Goal: Information Seeking & Learning: Learn about a topic

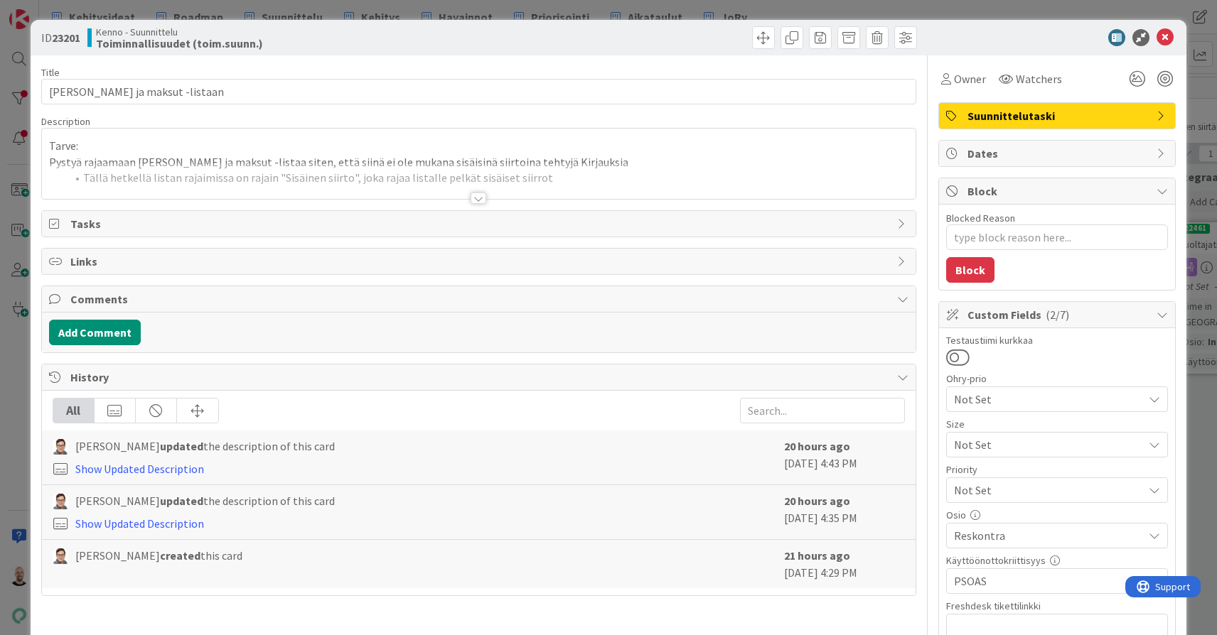
click at [676, 8] on div "ID 23201 Kenno - Suunnittelu Toiminnallisuudet (toim.suunn.) Title 37 / 128 Uus…" at bounding box center [608, 317] width 1217 height 635
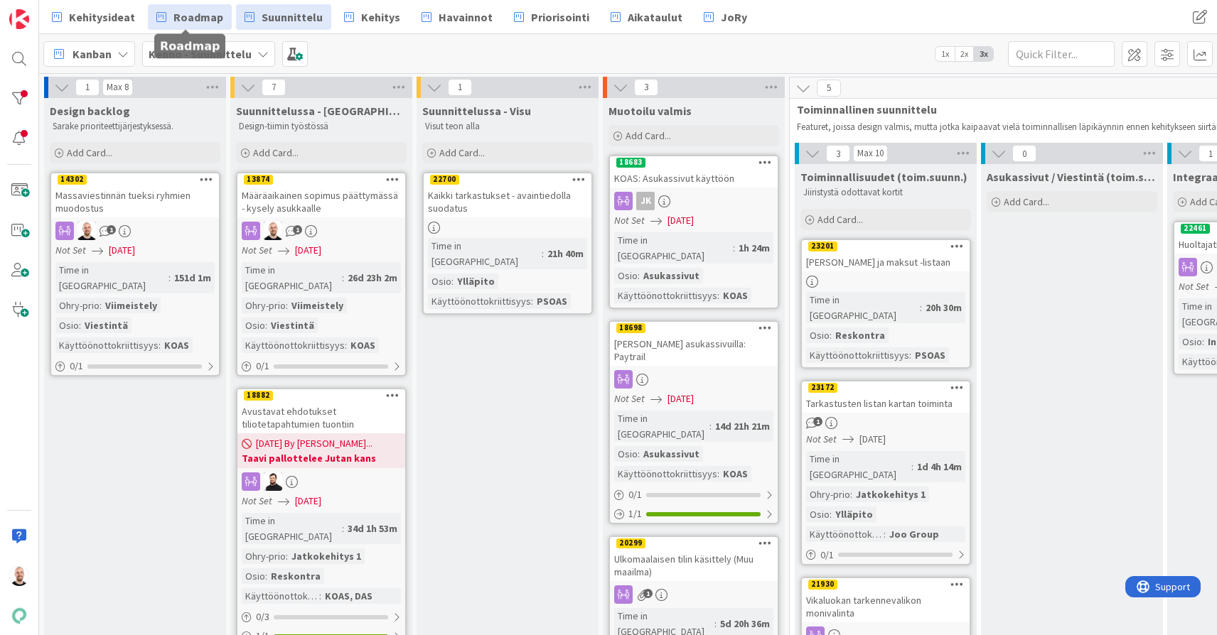
click at [201, 17] on span "Roadmap" at bounding box center [198, 17] width 50 height 17
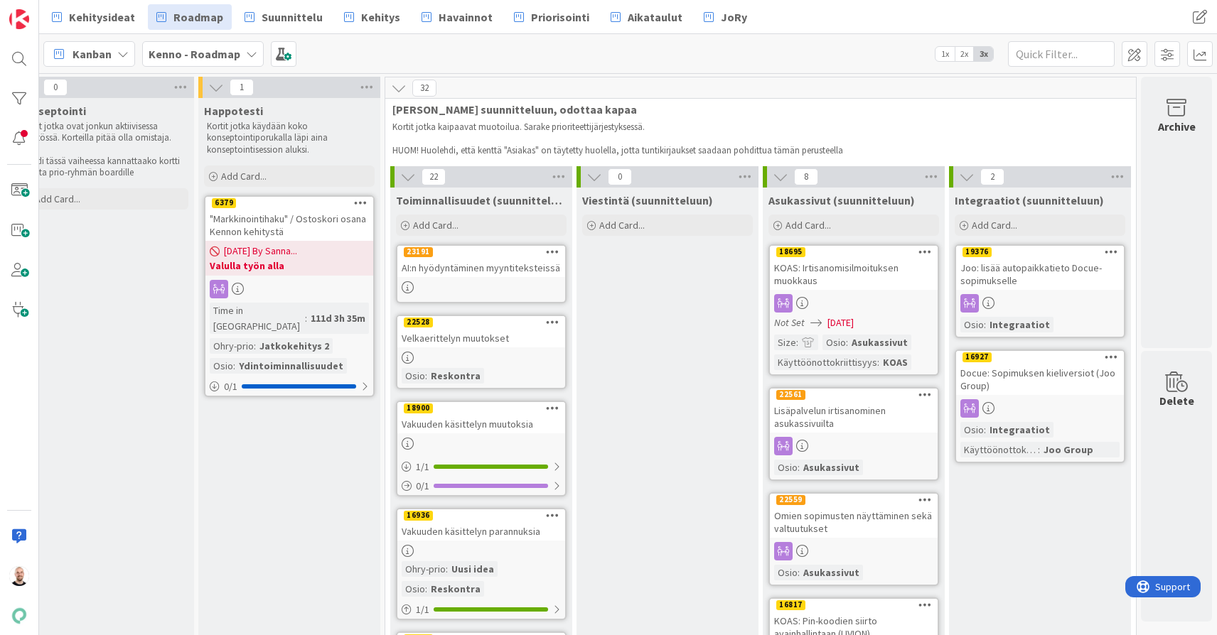
scroll to position [0, 1347]
click at [462, 272] on div "AI:n hyödyntäminen myyntiteksteissä" at bounding box center [481, 268] width 168 height 18
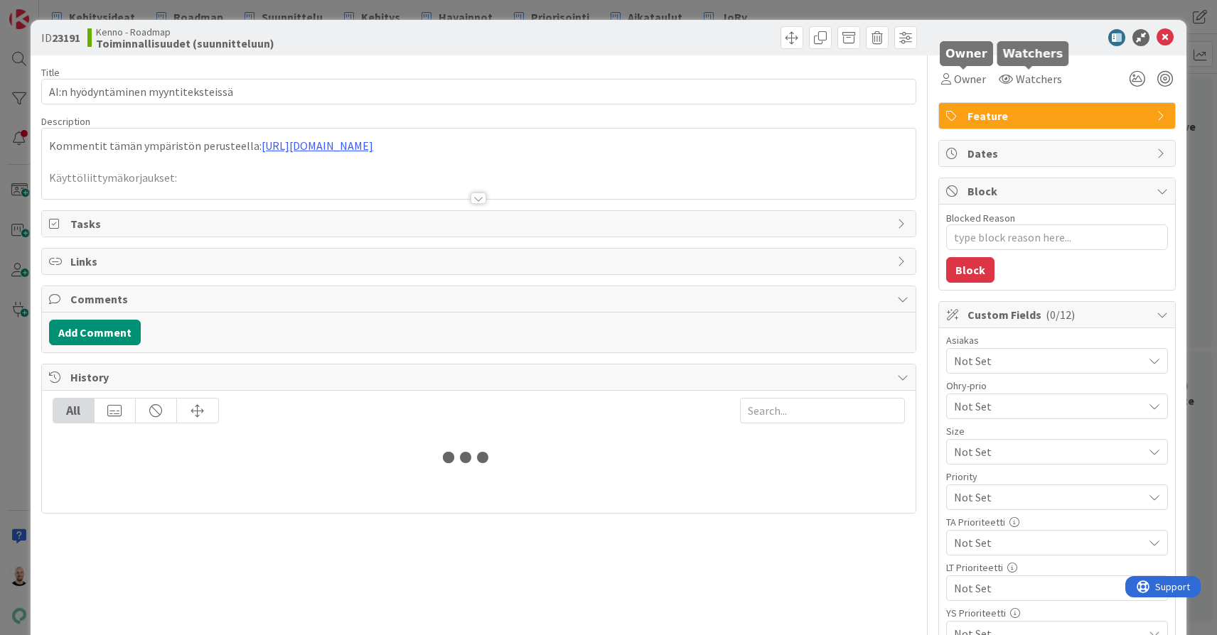
type textarea "x"
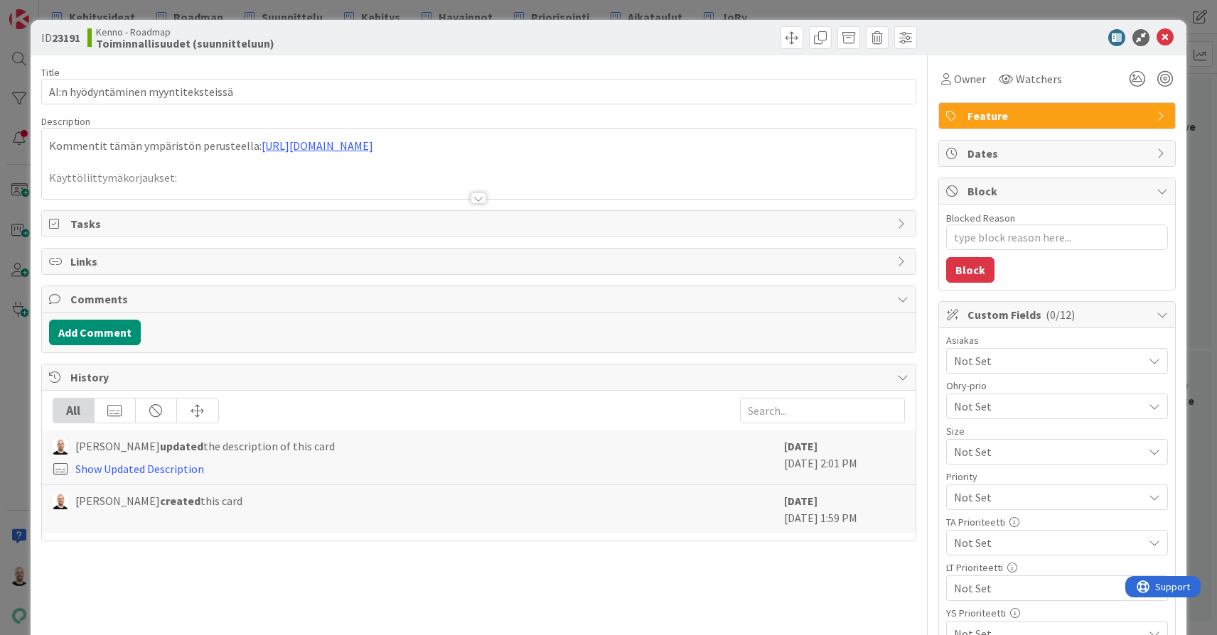
click at [480, 200] on div at bounding box center [479, 198] width 16 height 11
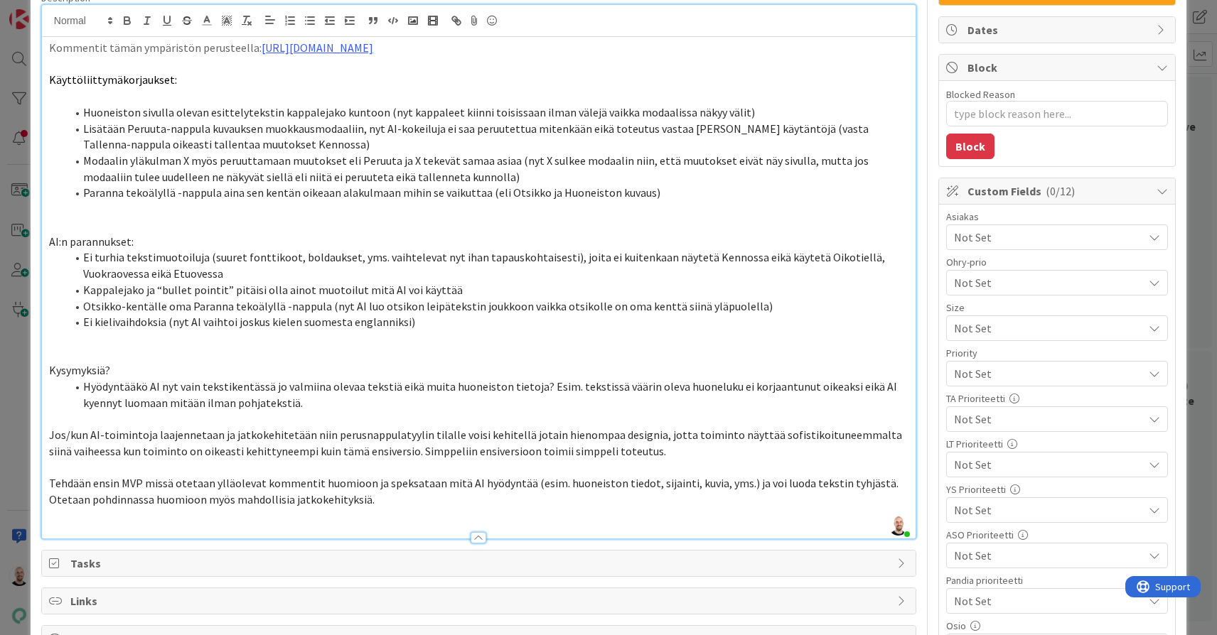
scroll to position [378, 0]
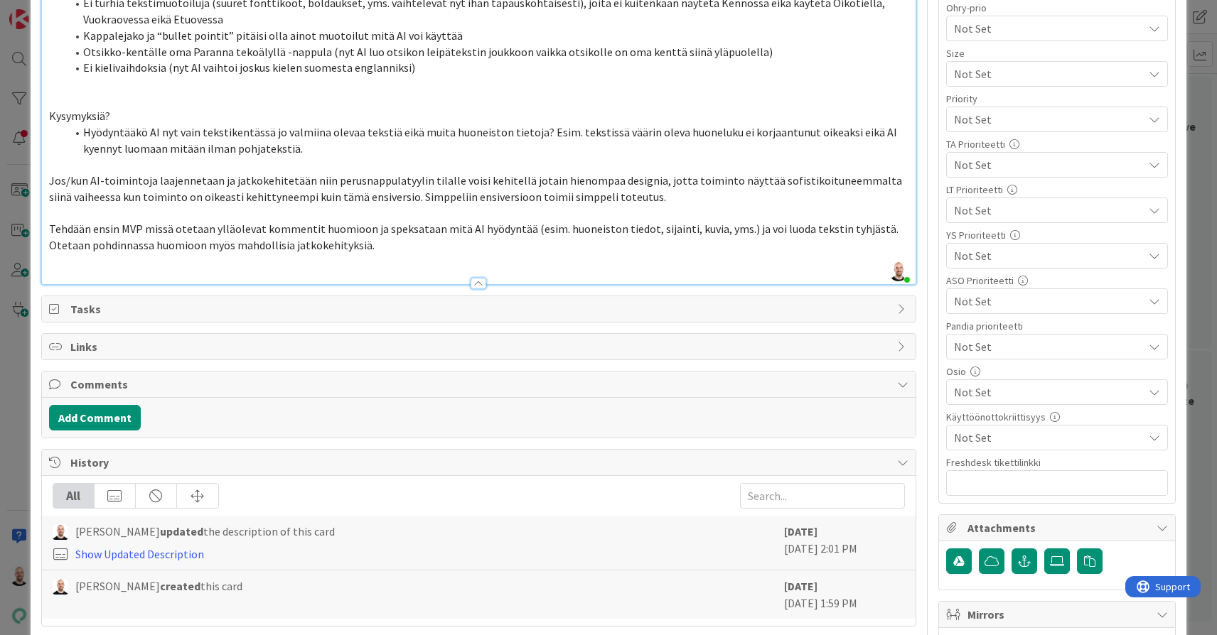
click at [389, 233] on p "Tehdään ensin MVP missä otetaan ylläolevat kommentit huomioon ja speksataan mit…" at bounding box center [478, 237] width 859 height 32
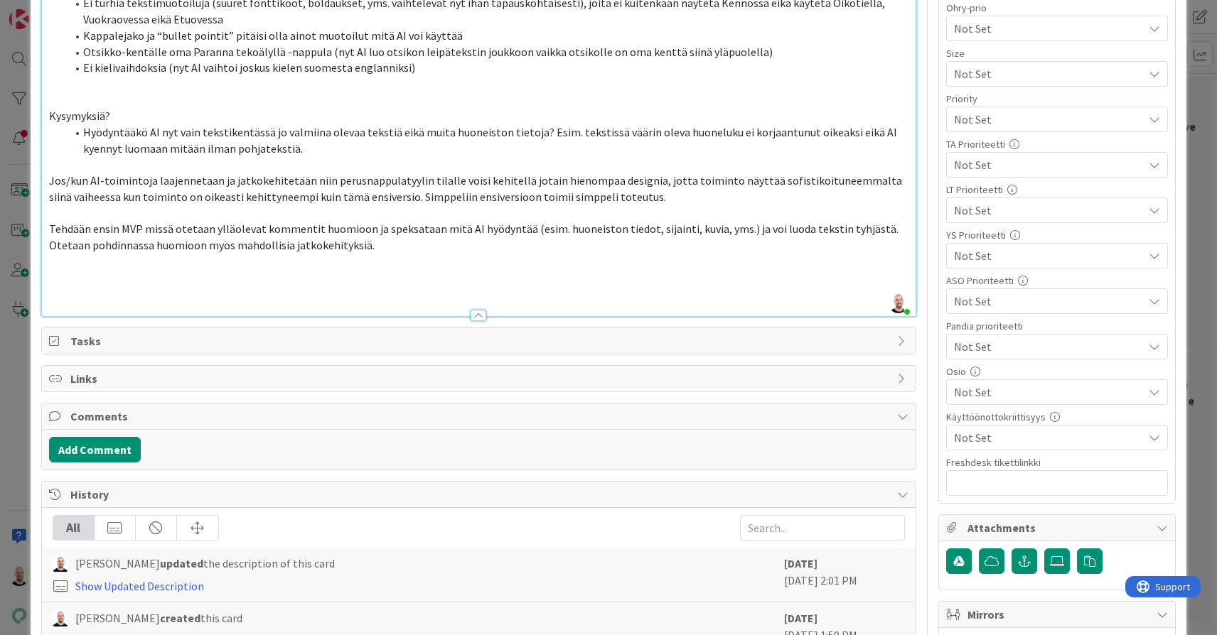
paste div
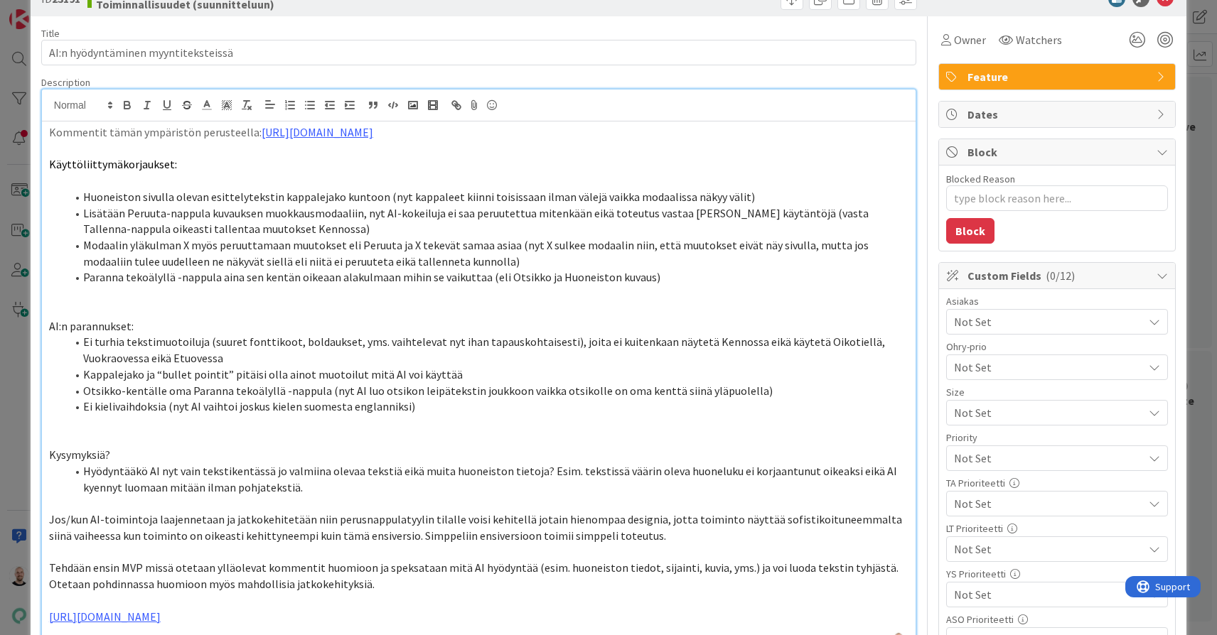
scroll to position [35, 0]
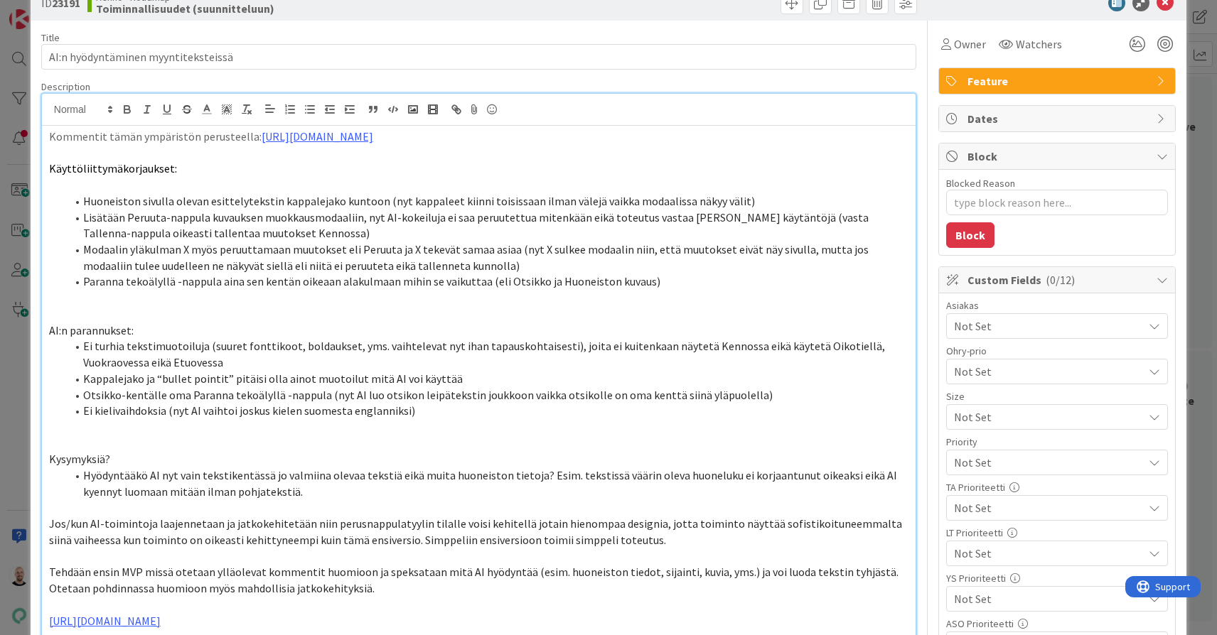
click at [71, 152] on p at bounding box center [478, 153] width 859 height 16
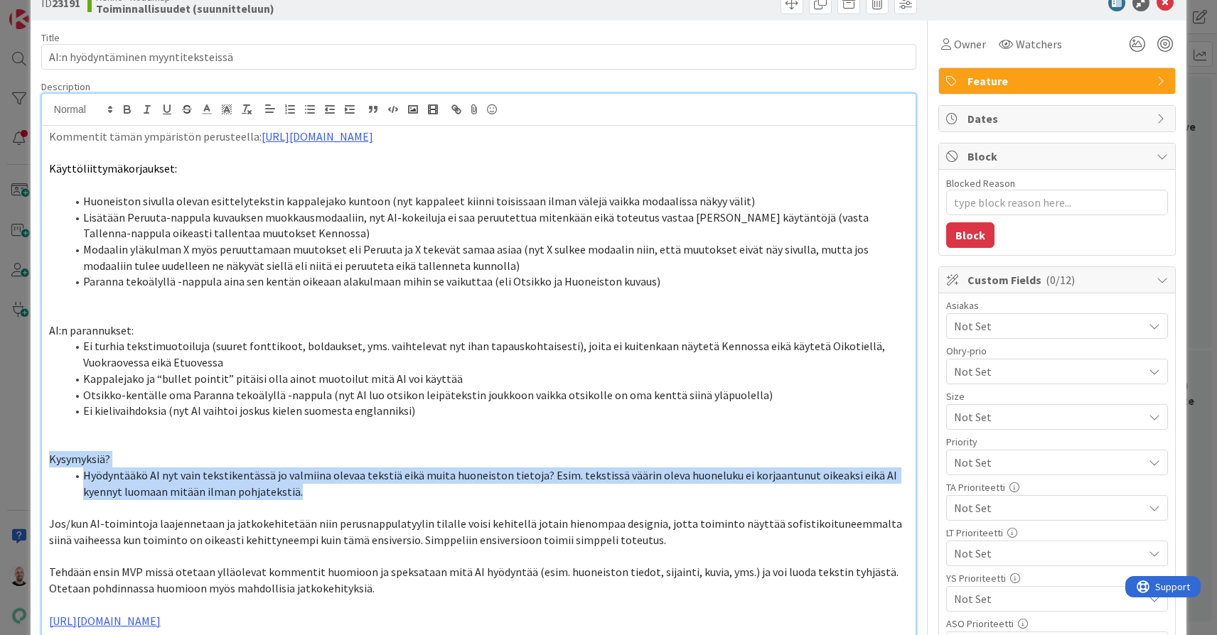
drag, startPoint x: 319, startPoint y: 483, endPoint x: 26, endPoint y: 453, distance: 295.1
click at [26, 453] on div "ID 23191 Kenno - Roadmap Toiminnallisuudet (suunnitteluun) Title 35 / 128 AI:n …" at bounding box center [608, 317] width 1217 height 635
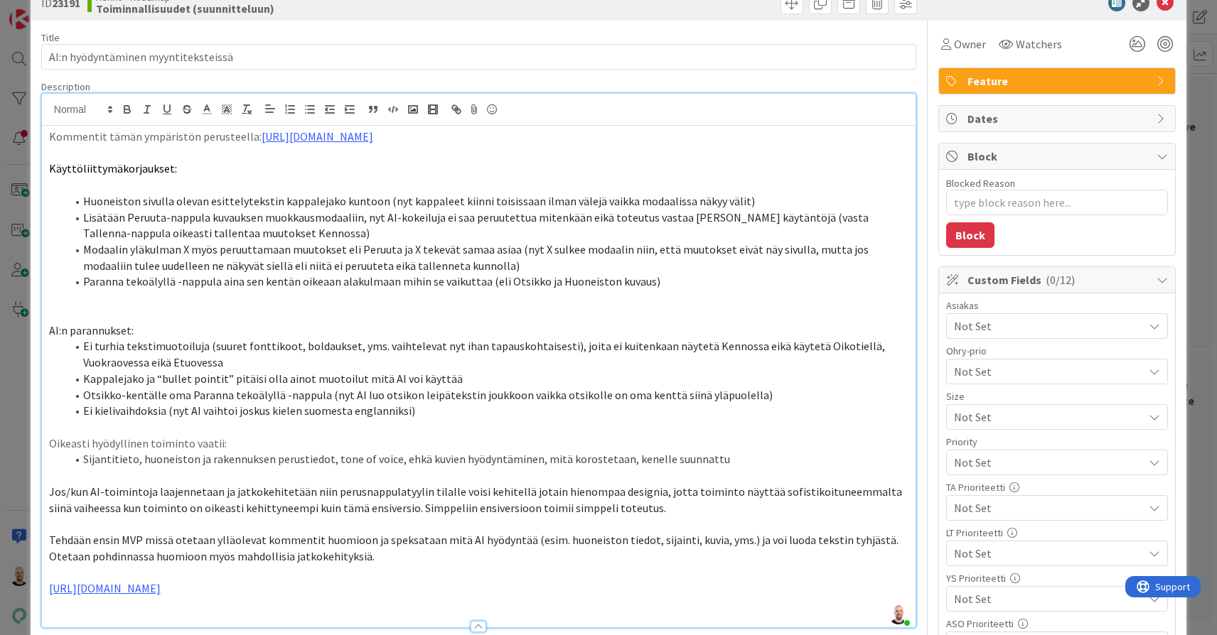
click at [616, 451] on li "Sijantitieto, huoneiston ja rakennuksen perustiedot, tone of voice, ehkä kuvien…" at bounding box center [487, 459] width 842 height 16
click at [561, 451] on li "Sijantitieto, huoneiston ja rakennuksen perustiedot, tone of voice, ehkä kuvien…" at bounding box center [487, 459] width 842 height 16
click at [822, 451] on li "Sijantitieto, huoneiston ja rakennuksen perustiedot, tone of voice, ehkä kuvien…" at bounding box center [487, 459] width 842 height 16
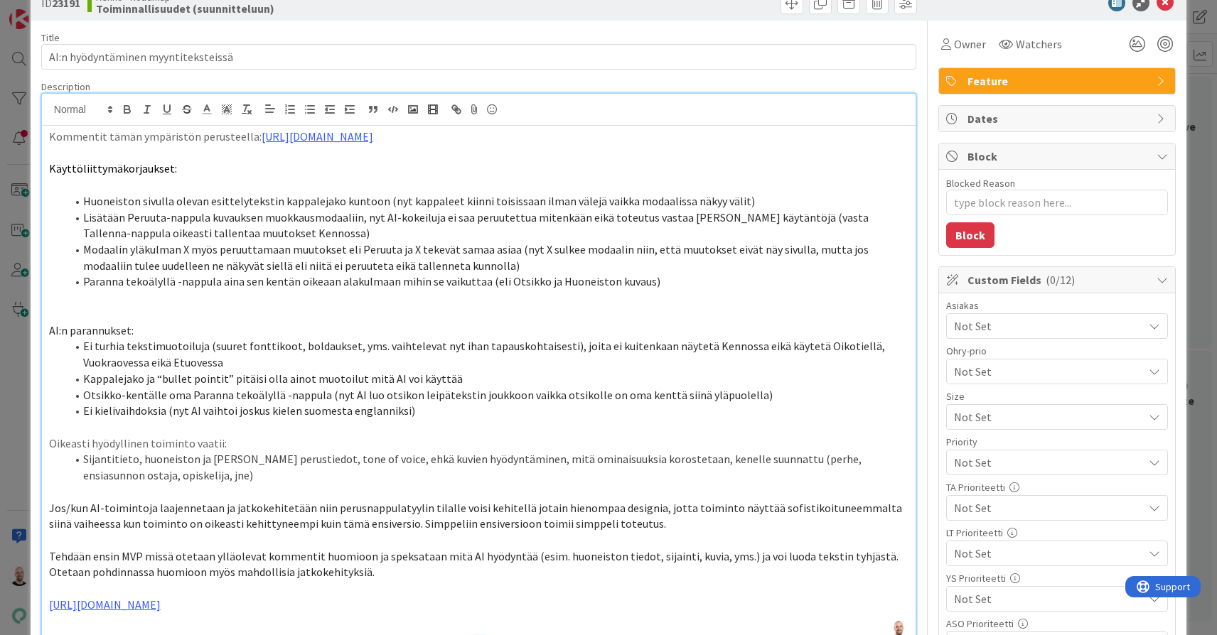
click at [447, 581] on p at bounding box center [478, 589] width 859 height 16
click at [203, 436] on p "Oikeasti hyödyllinen toiminto vaatii:" at bounding box center [478, 444] width 859 height 16
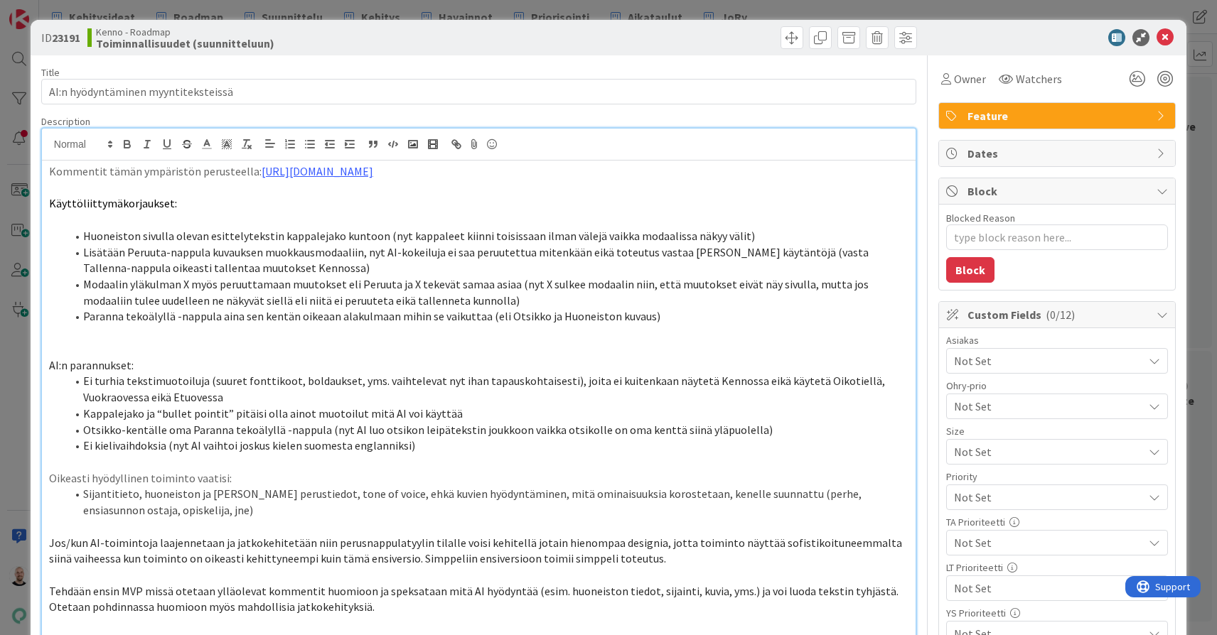
scroll to position [0, 0]
click at [175, 217] on p at bounding box center [478, 220] width 859 height 16
click at [164, 201] on span "Käyttöliittymäkorjaukset:" at bounding box center [113, 203] width 128 height 14
click at [129, 358] on span "AI:n parannukset:" at bounding box center [91, 365] width 85 height 14
type textarea "x"
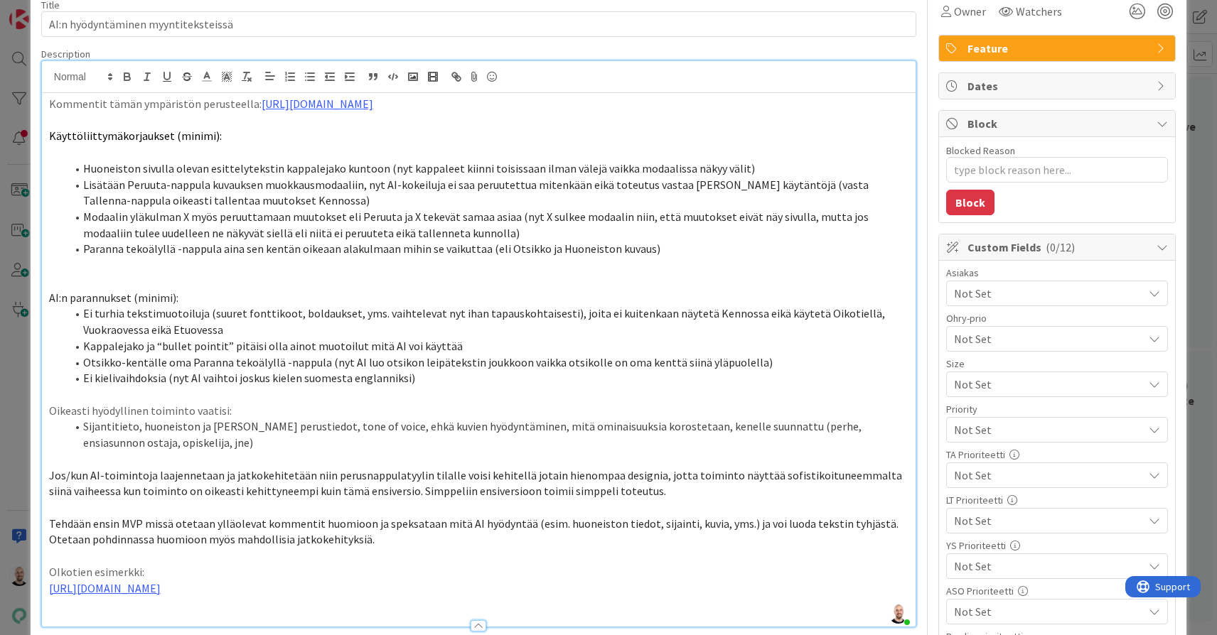
scroll to position [78, 0]
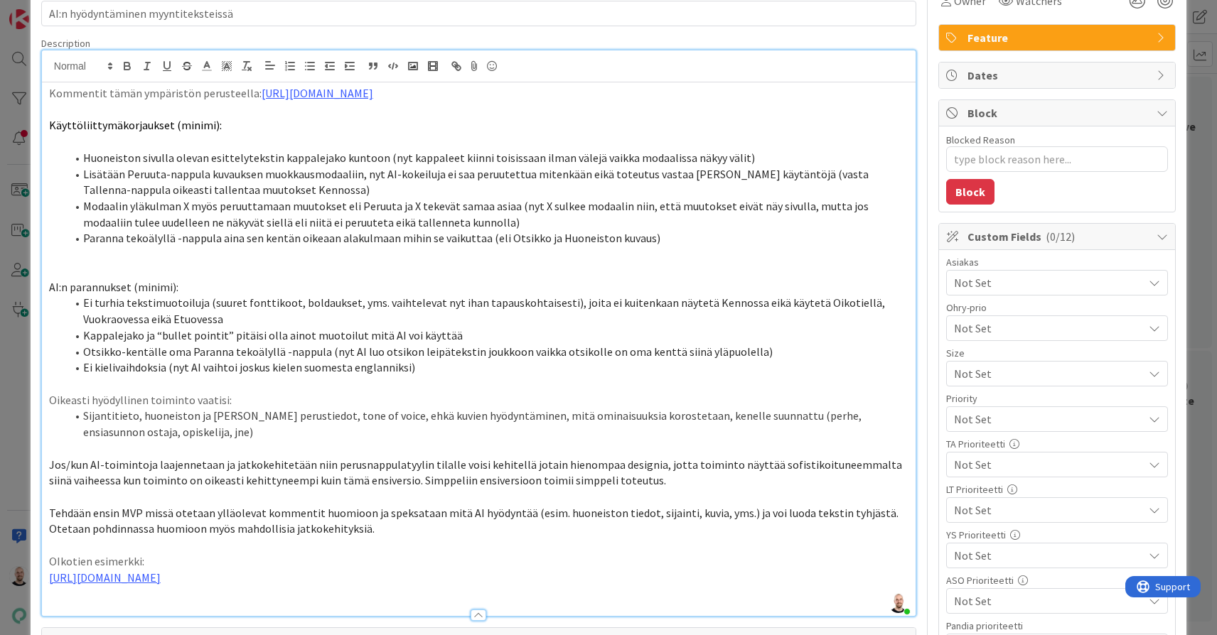
click at [396, 513] on p "Tehdään ensin MVP missä otetaan ylläolevat kommentit huomioon ja speksataan mit…" at bounding box center [478, 521] width 859 height 32
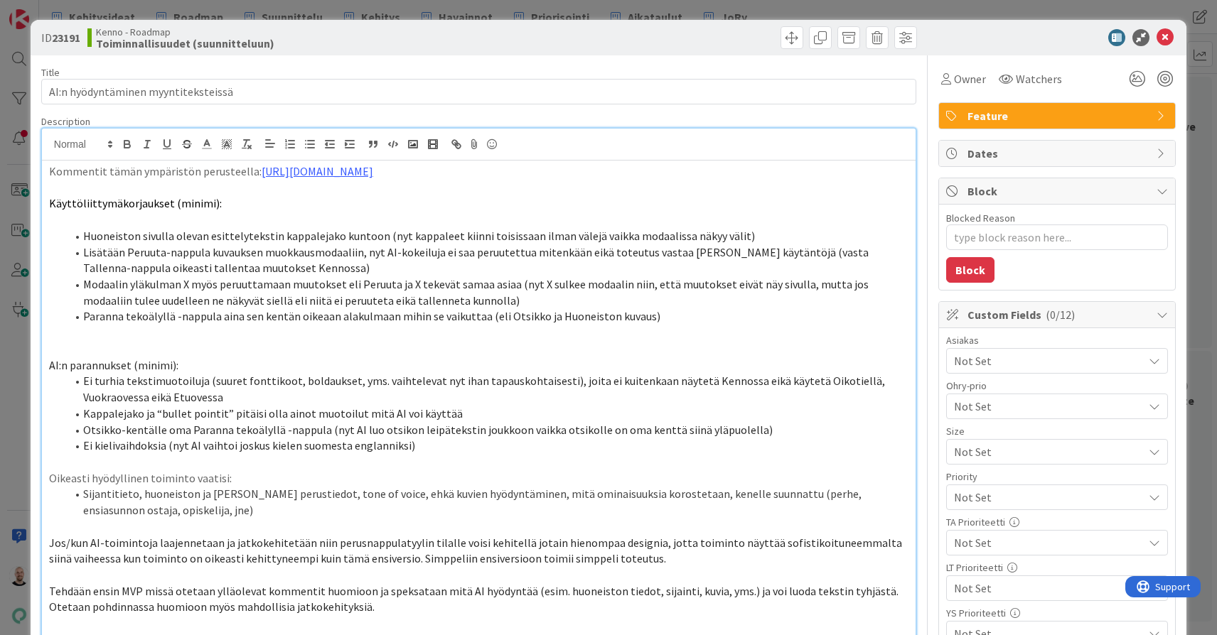
scroll to position [0, 0]
click at [783, 7] on div "ID 23191 Kenno - Roadmap Toiminnallisuudet (suunnitteluun) Title 35 / 128 AI:n …" at bounding box center [608, 317] width 1217 height 635
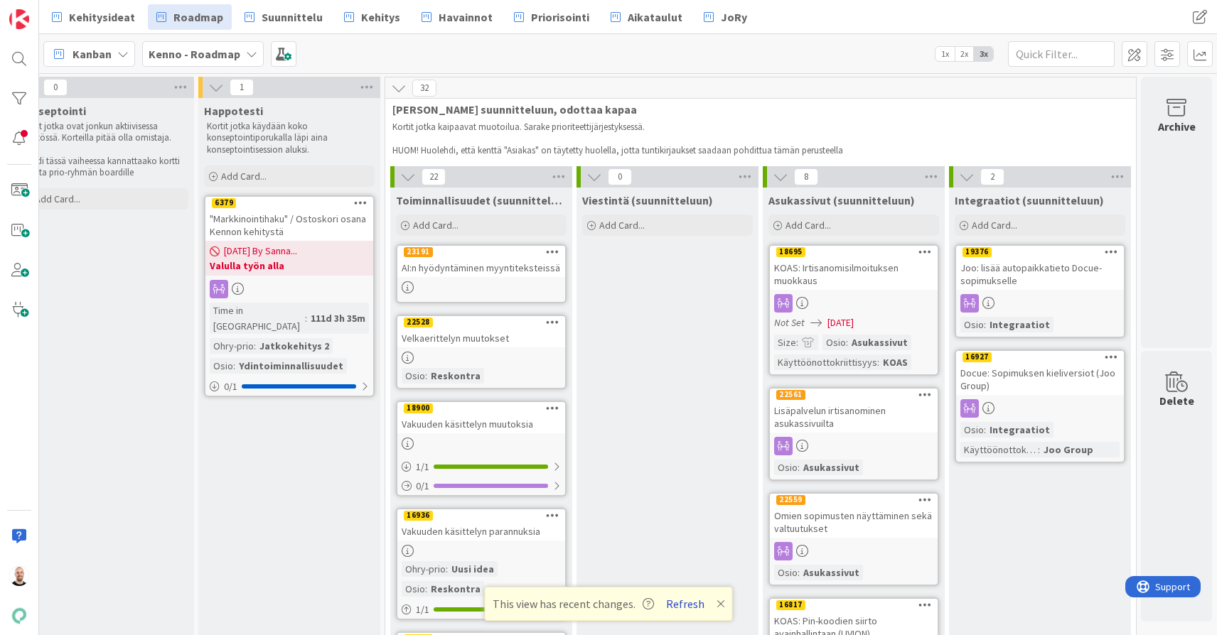
click at [689, 606] on button "Refresh" at bounding box center [685, 604] width 48 height 18
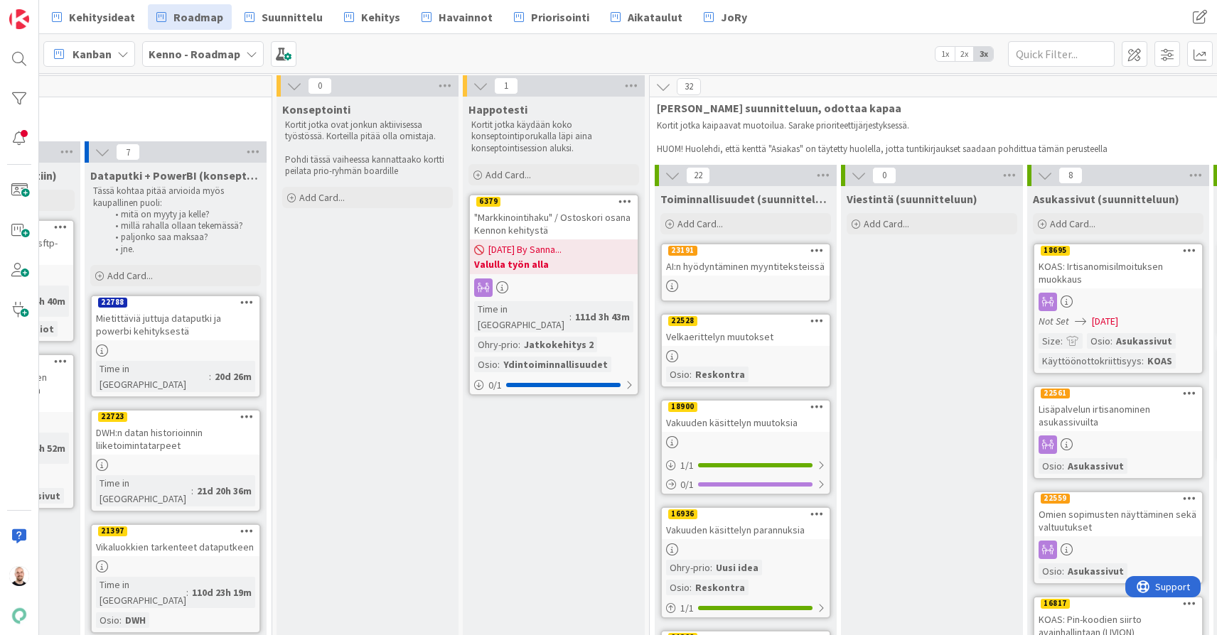
scroll to position [1, 1100]
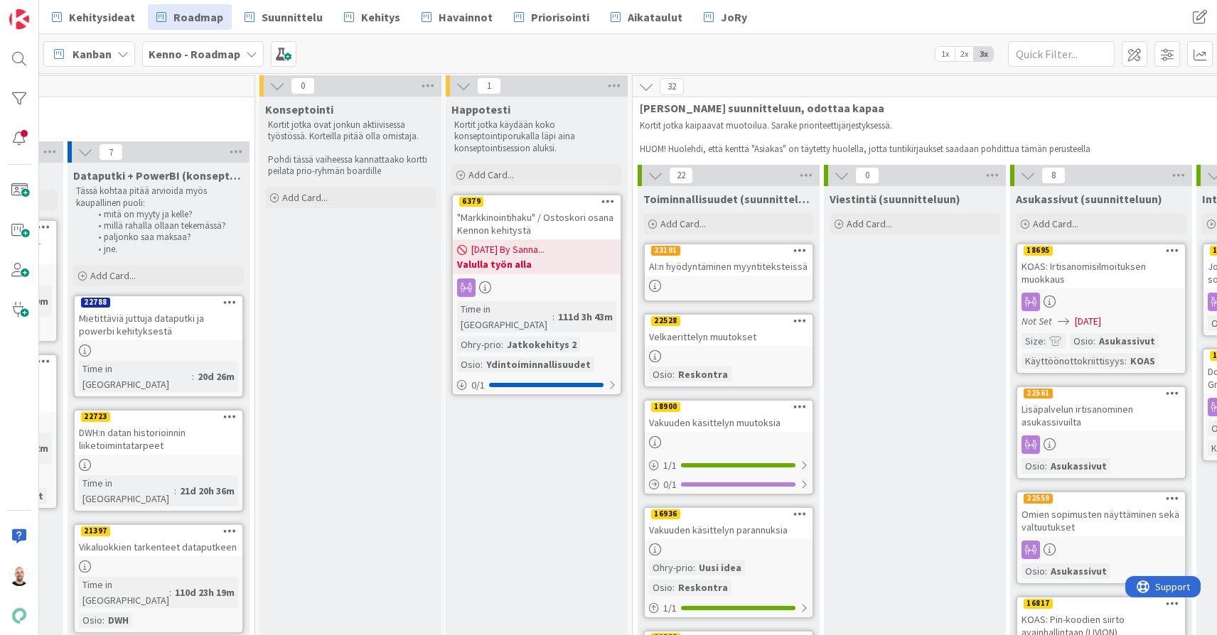
click at [744, 268] on div "AI:n hyödyntäminen myyntiteksteissä" at bounding box center [729, 266] width 168 height 18
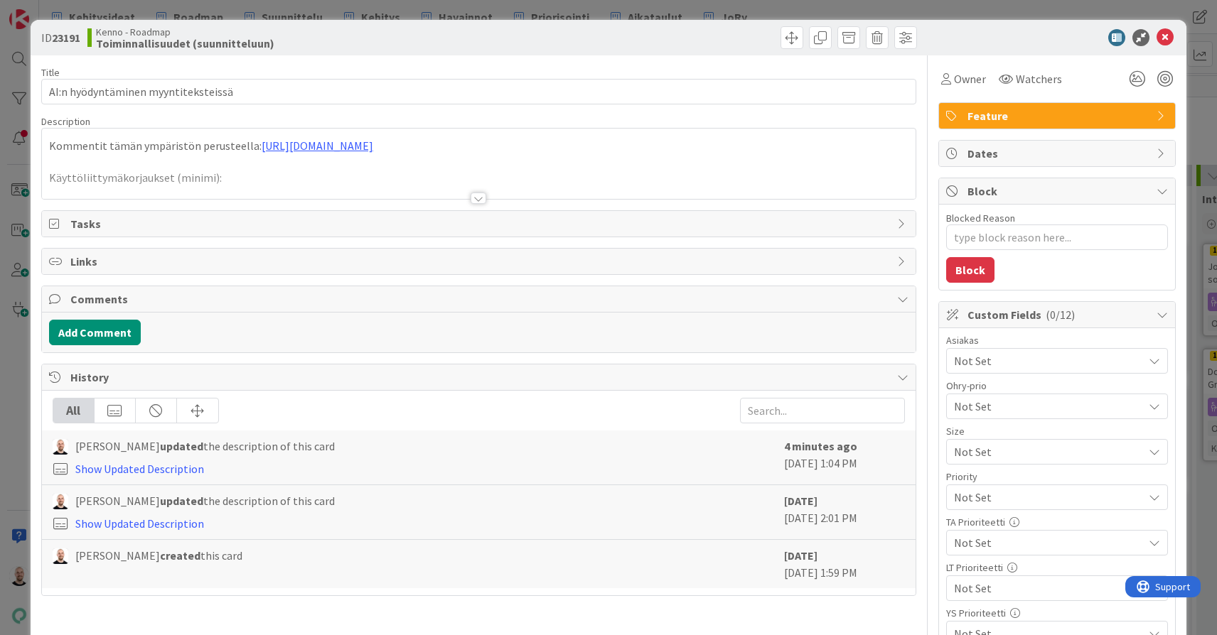
click at [476, 200] on div at bounding box center [479, 198] width 16 height 11
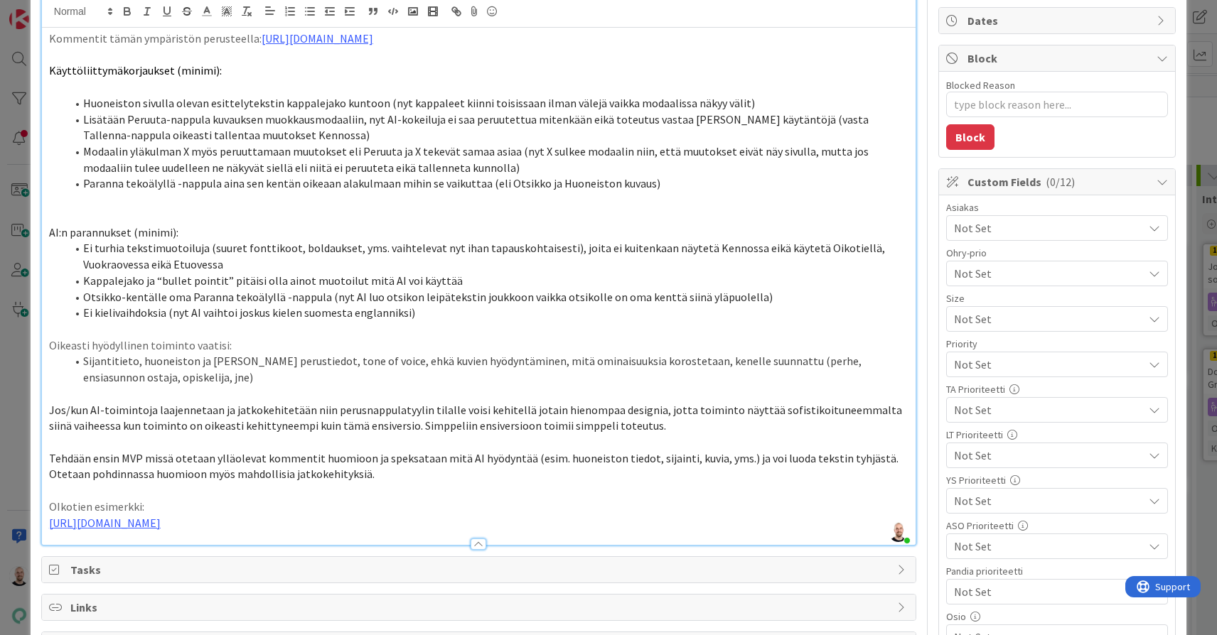
scroll to position [134, 0]
type textarea "x"
drag, startPoint x: 172, startPoint y: 440, endPoint x: 34, endPoint y: 434, distance: 138.0
click at [34, 434] on div "ID 23191 Kenno - Roadmap Toiminnallisuudet (suunnitteluun) Title 35 / 128 AI:n …" at bounding box center [609, 458] width 1156 height 1145
click at [141, 450] on span "Tehdään ensin MVP missä otetaan ylläolevat kommentit huomioon ja speksataan mit…" at bounding box center [475, 465] width 852 height 31
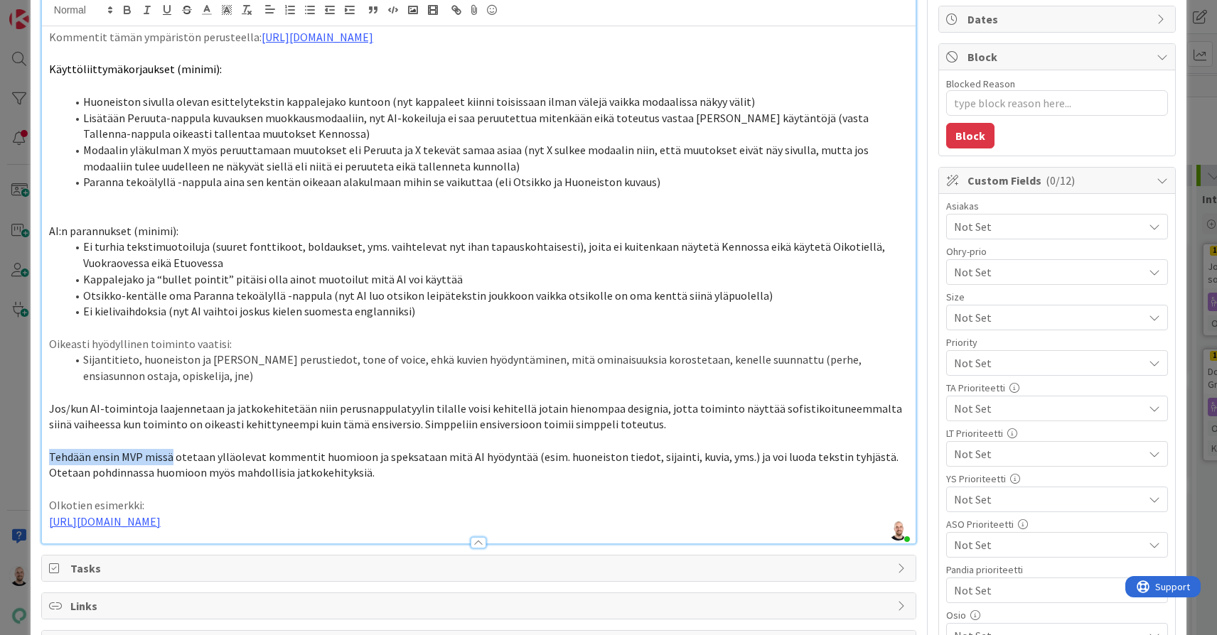
drag, startPoint x: 170, startPoint y: 444, endPoint x: 48, endPoint y: 444, distance: 121.6
click at [49, 450] on span "Tehdään ensin MVP missä otetaan ylläolevat kommentit huomioon ja speksataan mit…" at bounding box center [475, 465] width 852 height 31
click at [347, 450] on span "Ensiksi otetaan ylläolevat kommentit huomioon ja speksataan mitä AI hyödyntää (…" at bounding box center [451, 465] width 805 height 31
click at [719, 450] on span "Ensiksi otetaan ylläolevat kommentit huomioon ja speksataan tarkemmin mitä AI h…" at bounding box center [458, 465] width 819 height 31
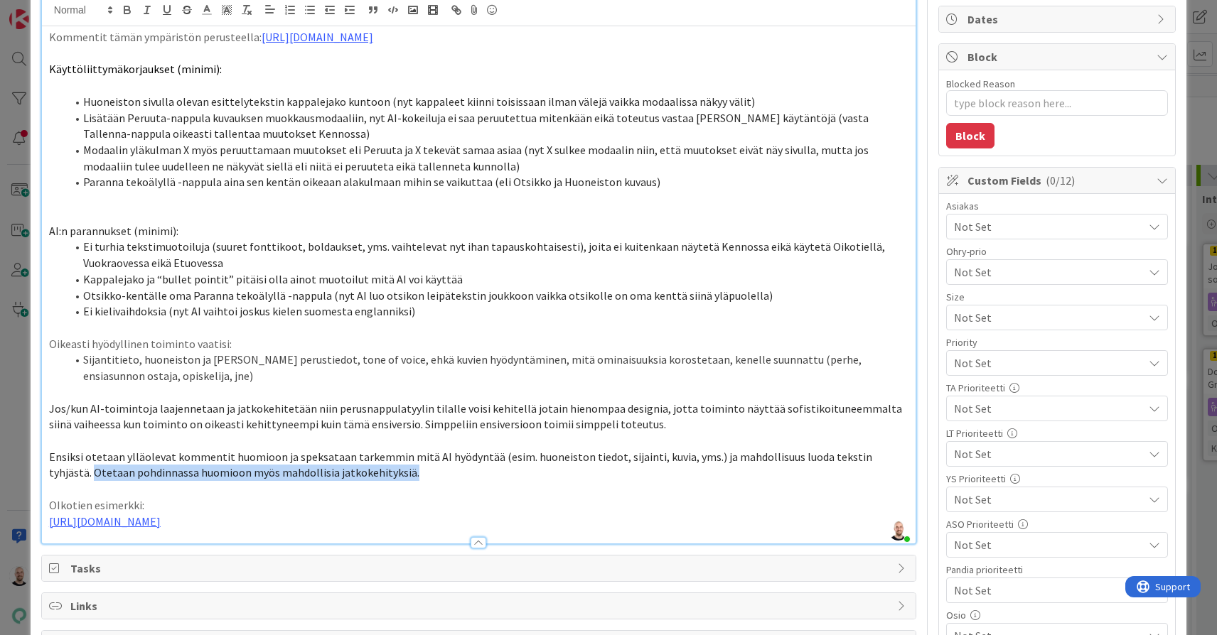
drag, startPoint x: 366, startPoint y: 455, endPoint x: 42, endPoint y: 456, distance: 324.1
click at [42, 456] on div "Kommentit tämän ympäristön perusteella: [URL][DOMAIN_NAME] Käyttöliittymäkorjau…" at bounding box center [479, 284] width 874 height 517
drag, startPoint x: 470, startPoint y: 458, endPoint x: 38, endPoint y: 456, distance: 431.5
click at [38, 456] on div "ID 23191 Kenno - Roadmap Toiminnallisuudet (suunnitteluun) Title 35 / 128 AI:n …" at bounding box center [609, 458] width 1156 height 1145
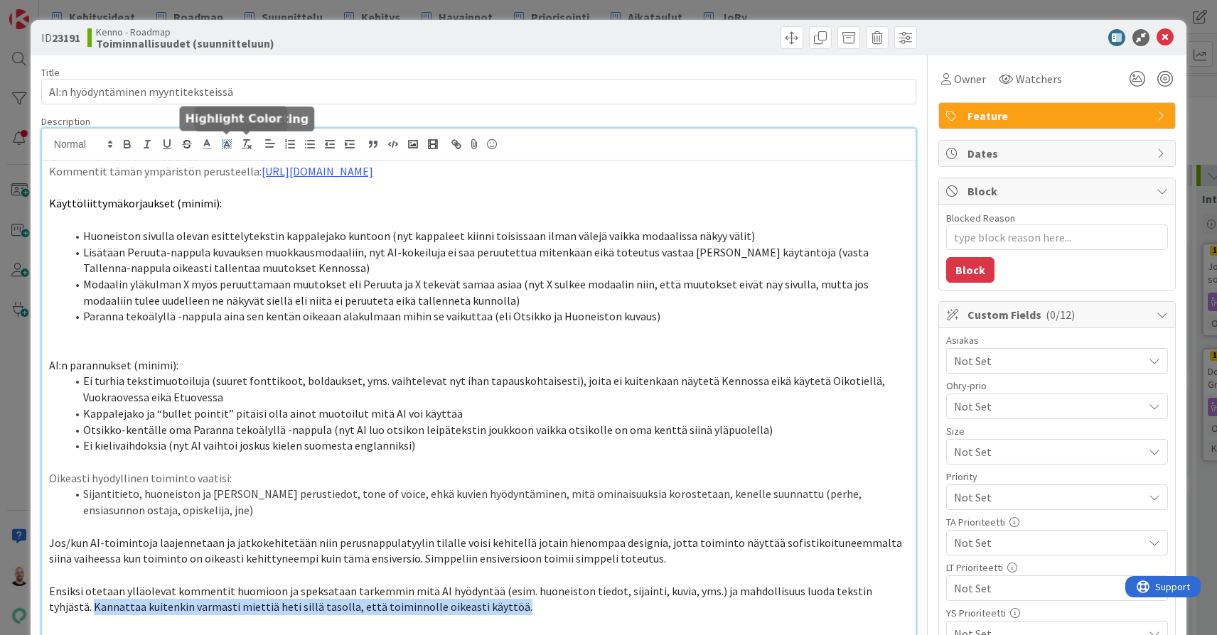
click at [226, 146] on line at bounding box center [227, 146] width 4 height 0
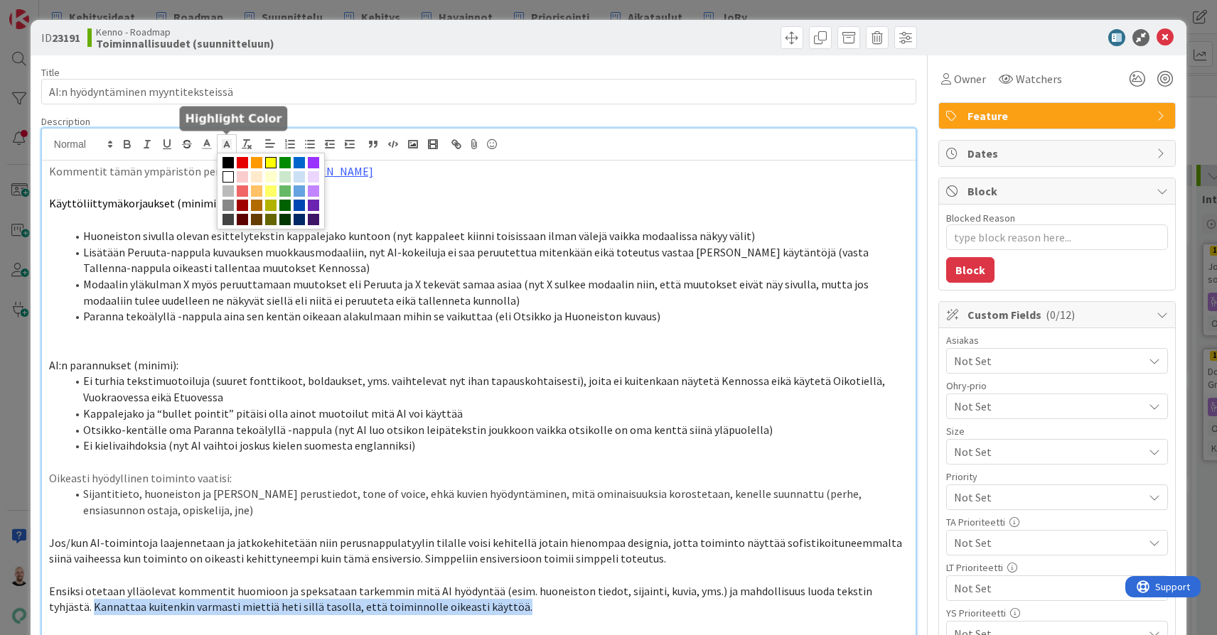
click at [270, 161] on span at bounding box center [270, 162] width 11 height 11
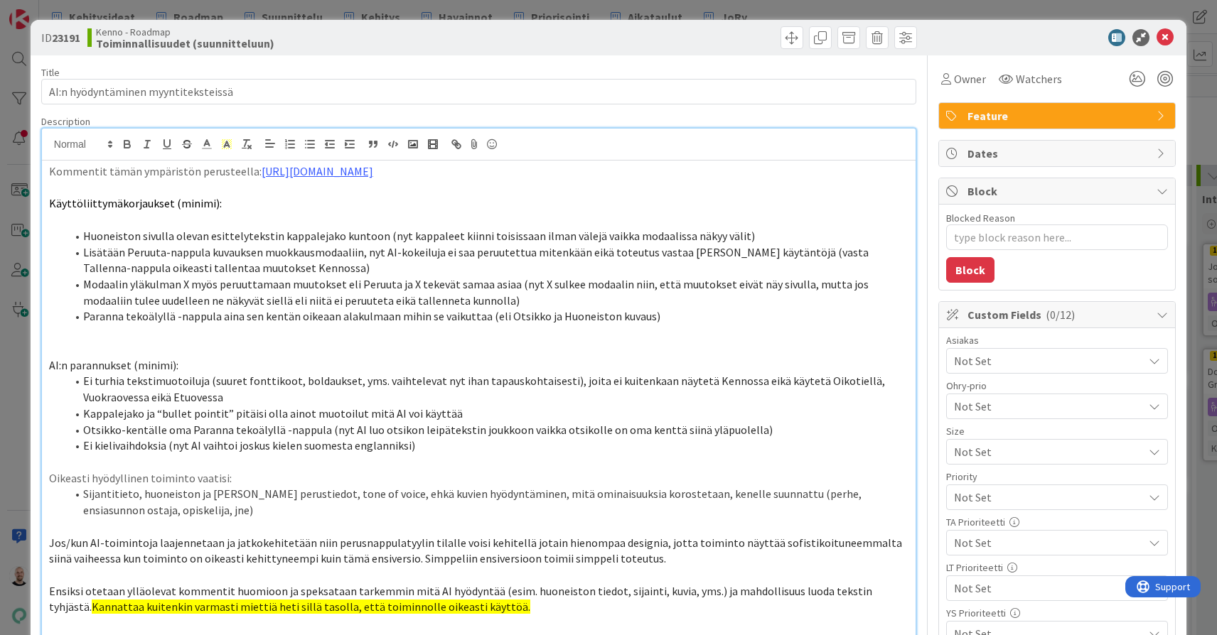
click at [275, 358] on p "AI:n parannukset (minimi):" at bounding box center [478, 366] width 859 height 16
type textarea "x"
click at [845, 9] on div "ID 23191 Kenno - Roadmap Toiminnallisuudet (suunnitteluun) Title 35 / 128 AI:n …" at bounding box center [608, 317] width 1217 height 635
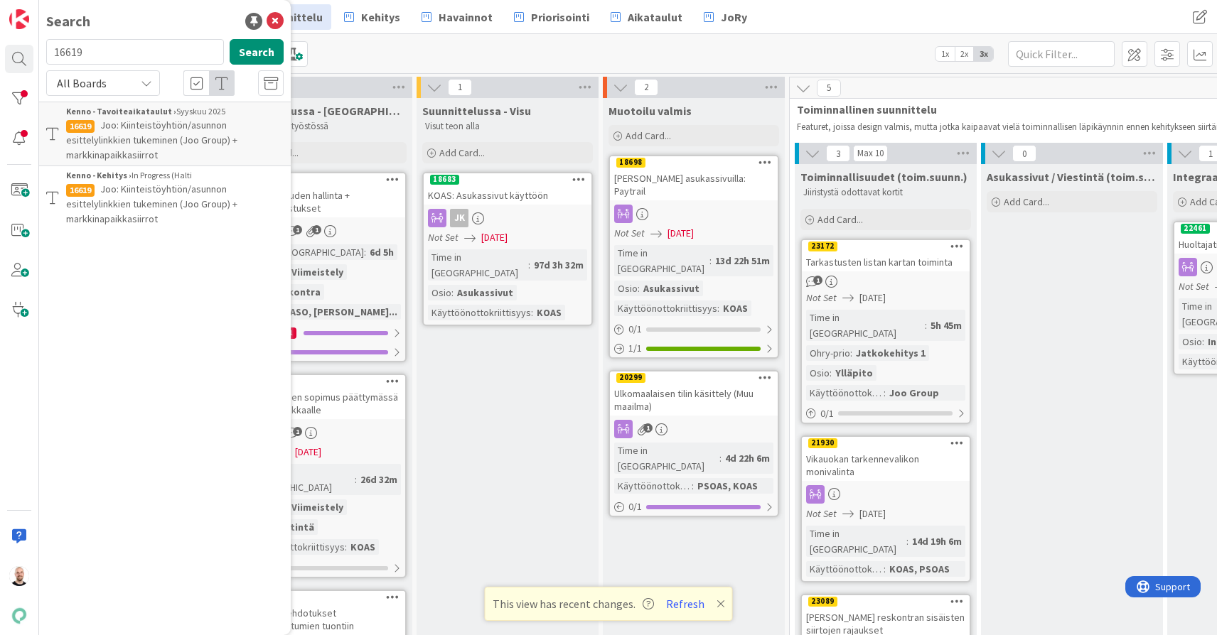
scroll to position [0, 1]
click at [281, 20] on icon at bounding box center [275, 21] width 17 height 17
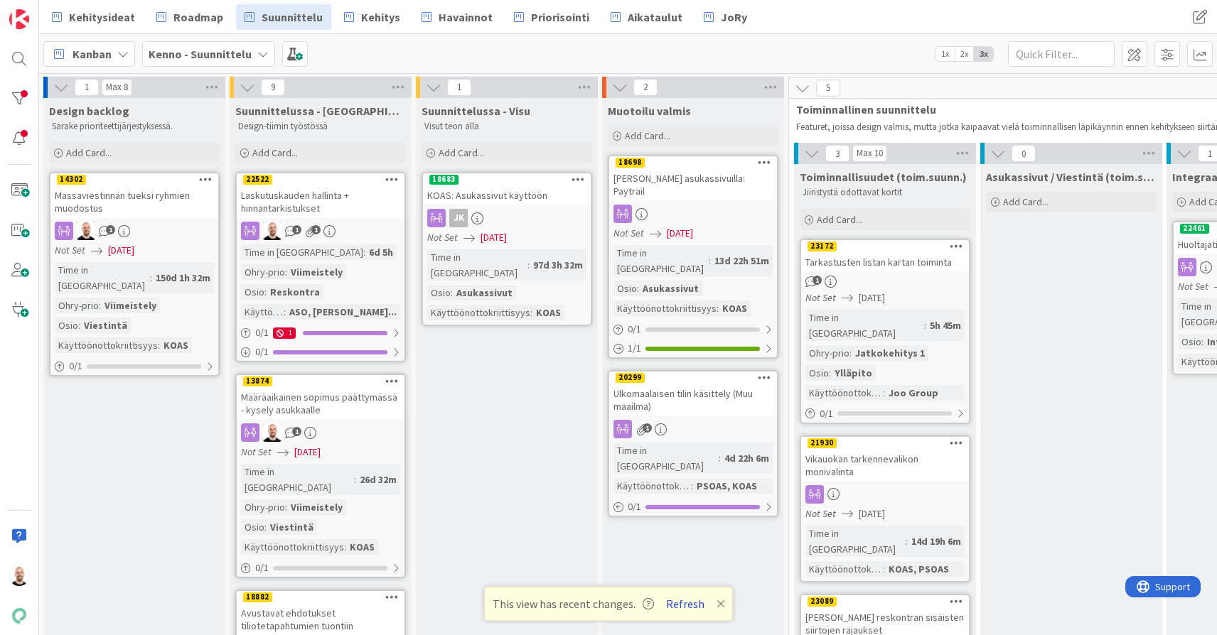
click at [684, 604] on button "Refresh" at bounding box center [685, 604] width 48 height 18
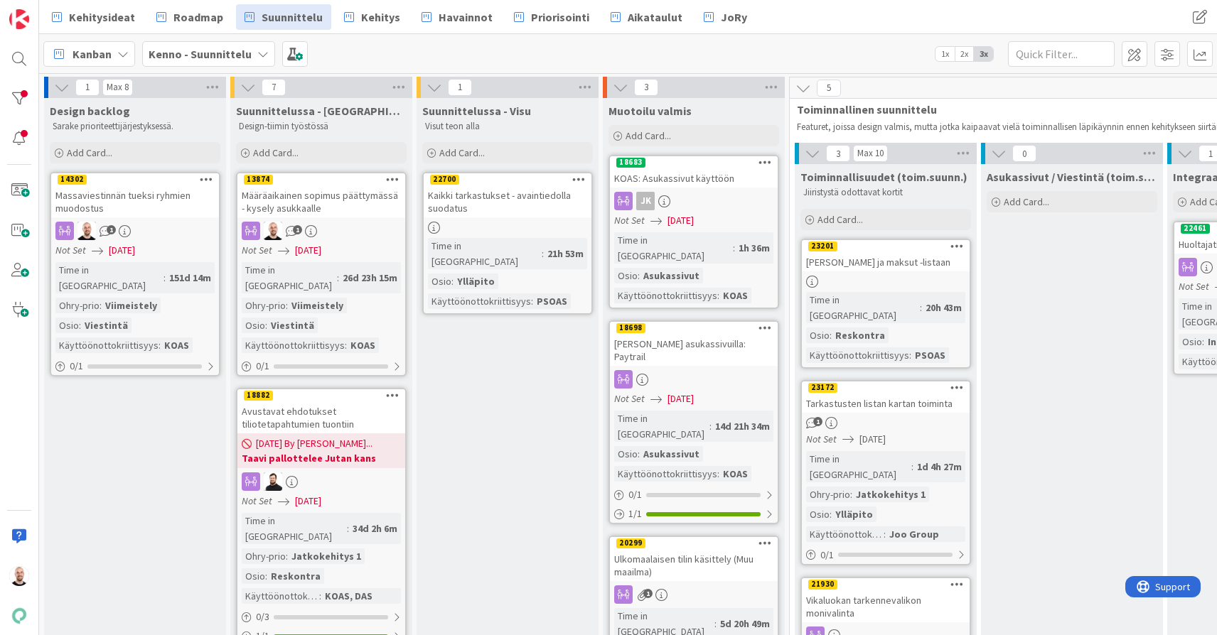
click at [339, 208] on div "Määräaikainen sopimus päättymässä - kysely asukkaalle" at bounding box center [321, 201] width 168 height 31
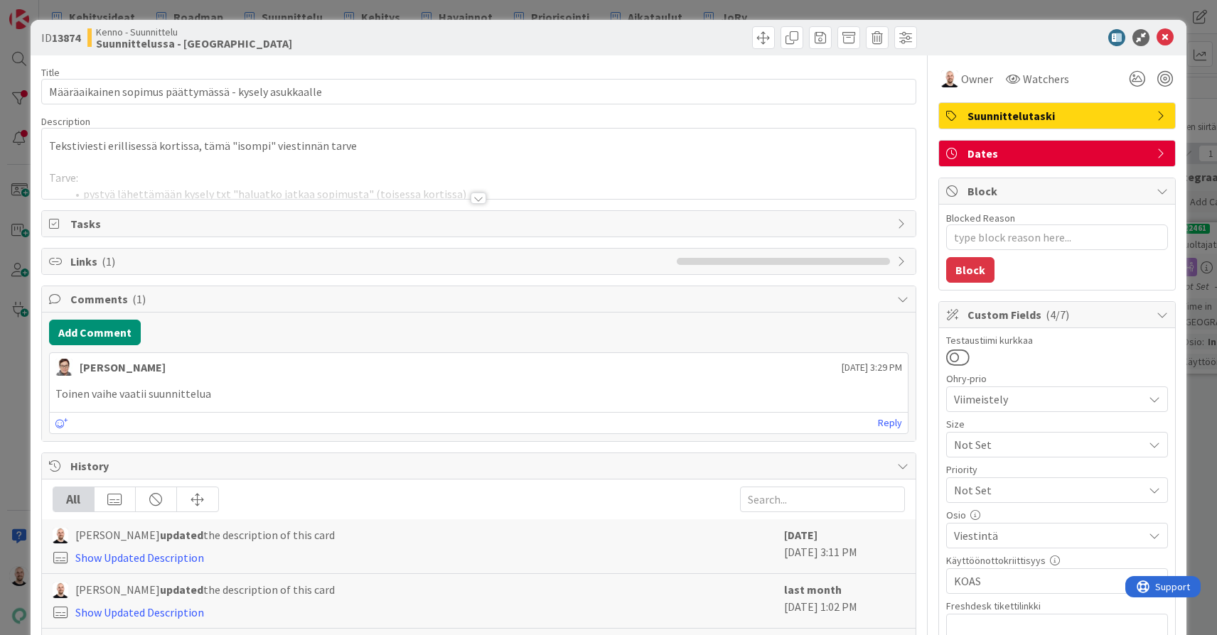
click at [484, 199] on div at bounding box center [479, 198] width 16 height 11
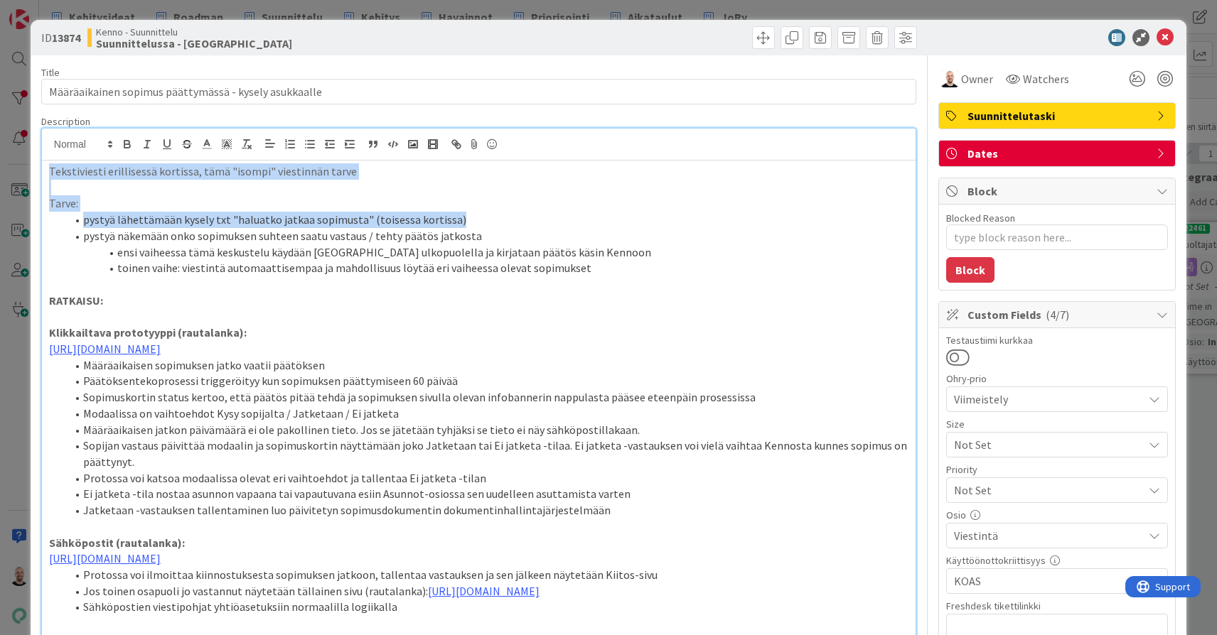
drag, startPoint x: 473, startPoint y: 217, endPoint x: 41, endPoint y: 148, distance: 437.6
click at [41, 148] on div "Tommi Moilanen just joined Tekstiviesti erillisessä kortissa, tämä "isompi" vie…" at bounding box center [478, 427] width 875 height 599
click at [207, 144] on line at bounding box center [207, 144] width 4 height 0
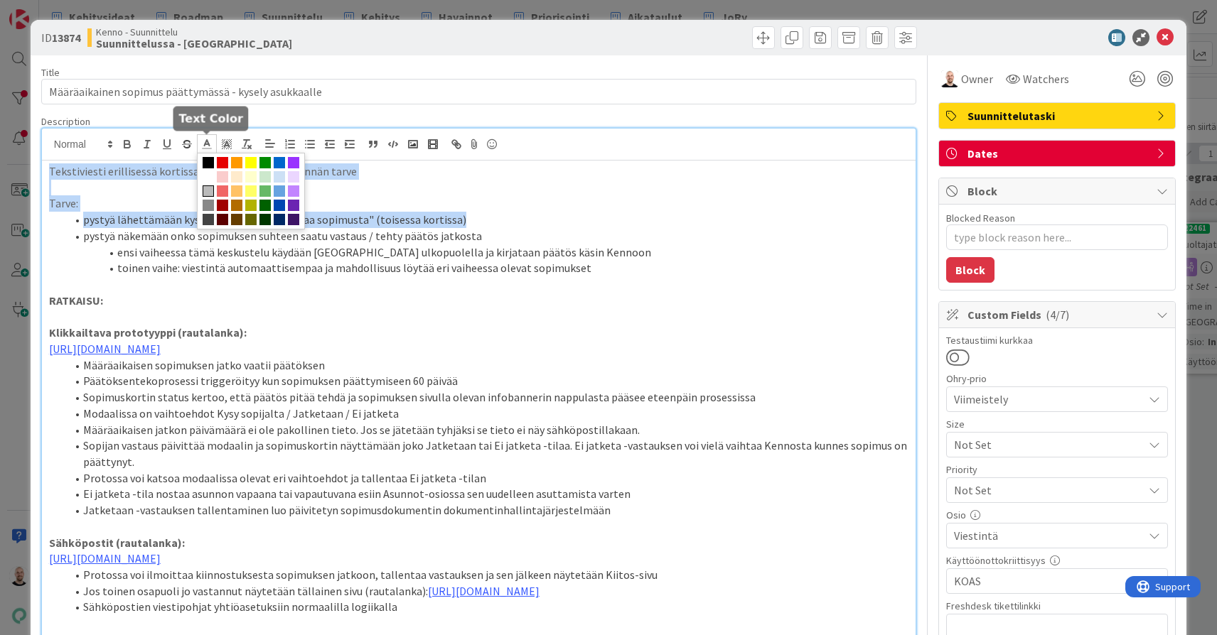
click at [208, 191] on span at bounding box center [208, 191] width 11 height 11
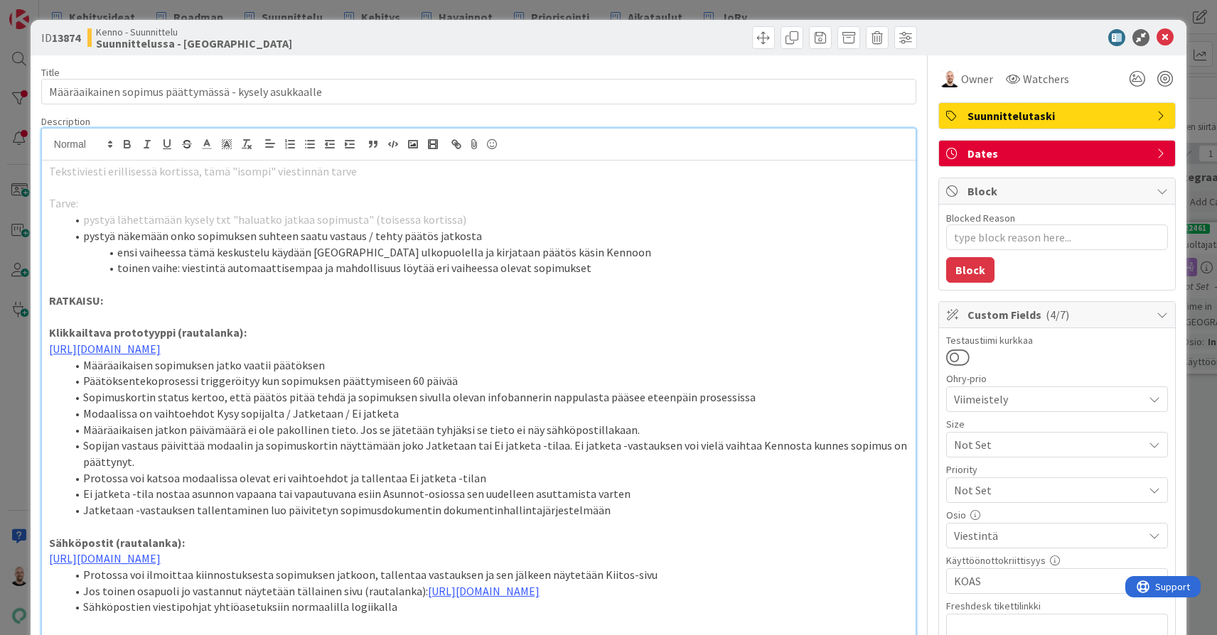
click at [211, 222] on span "pystyä lähettämään kysely txt "haluatko jatkaa sopimusta" (toisessa kortissa)" at bounding box center [274, 220] width 383 height 14
click at [82, 203] on p "Tarve:" at bounding box center [478, 203] width 859 height 16
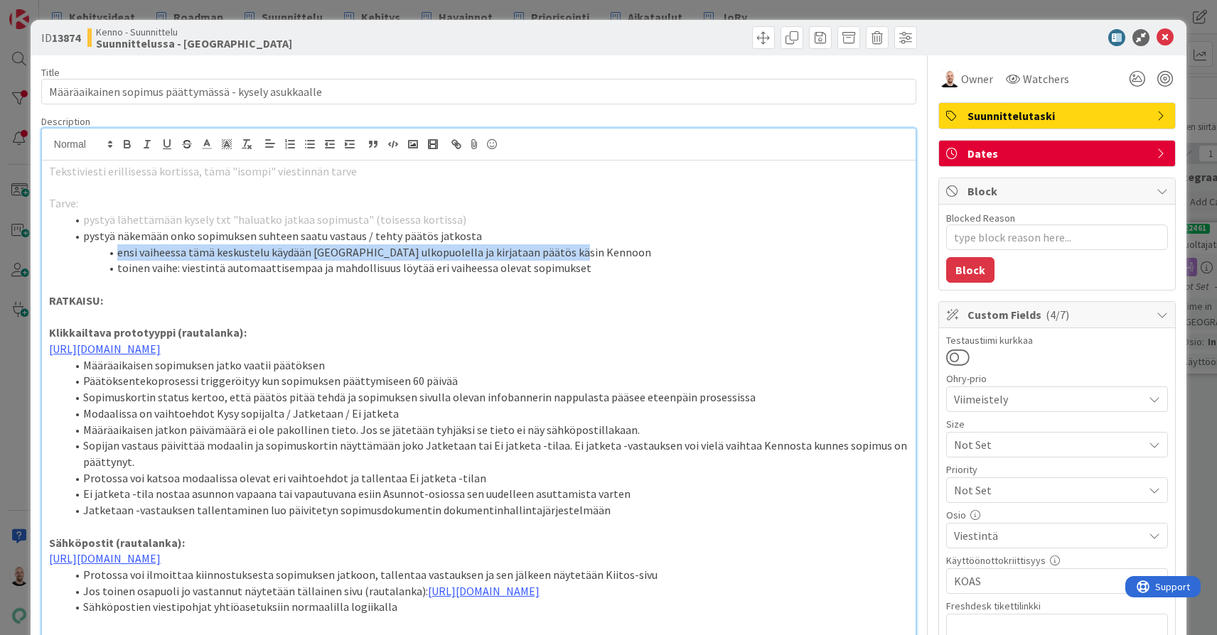
drag, startPoint x: 576, startPoint y: 249, endPoint x: 59, endPoint y: 256, distance: 517.5
click at [59, 256] on ol "pystyä lähettämään kysely txt "haluatko jatkaa sopimusta" (toisessa kortissa) p…" at bounding box center [478, 244] width 859 height 65
click at [203, 146] on icon at bounding box center [206, 144] width 13 height 13
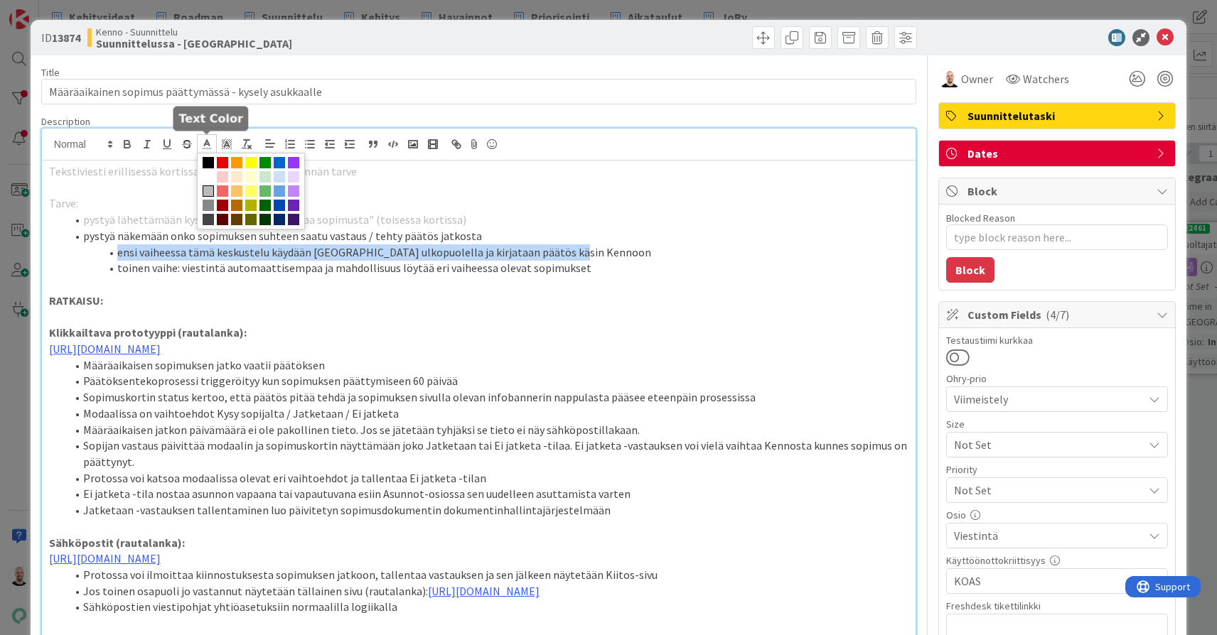
click at [207, 190] on span at bounding box center [208, 191] width 11 height 11
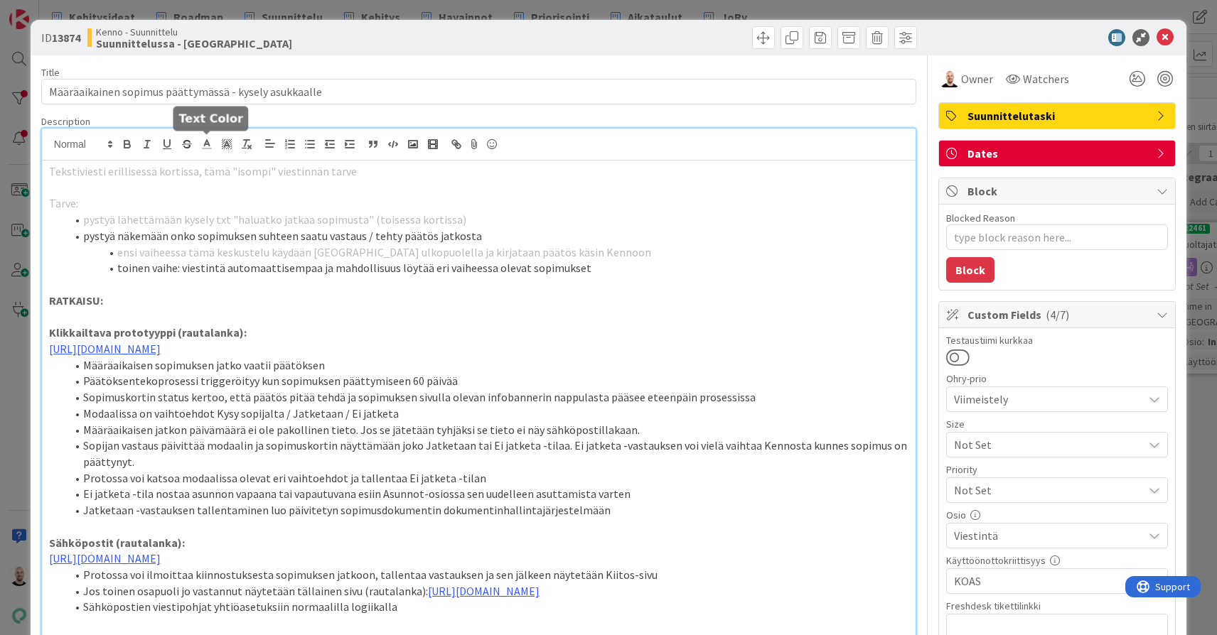
click at [205, 271] on li "toinen vaihe: viestintä automaattisempaa ja mahdollisuus löytää eri vaiheessa o…" at bounding box center [487, 268] width 842 height 16
type textarea "x"
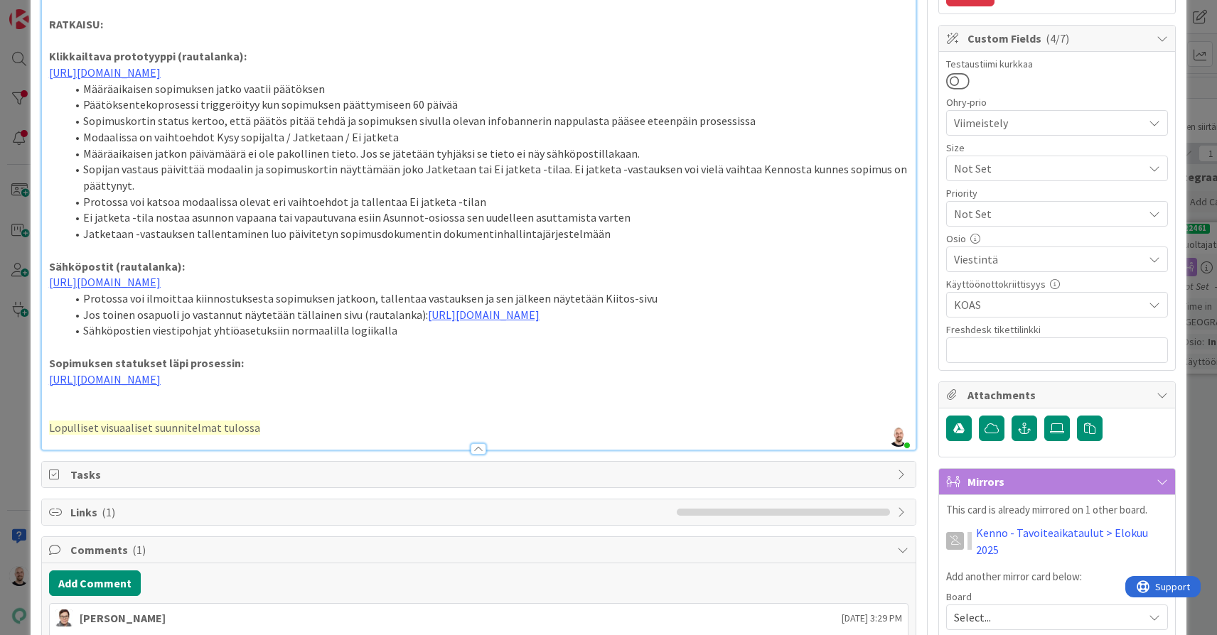
scroll to position [238, 0]
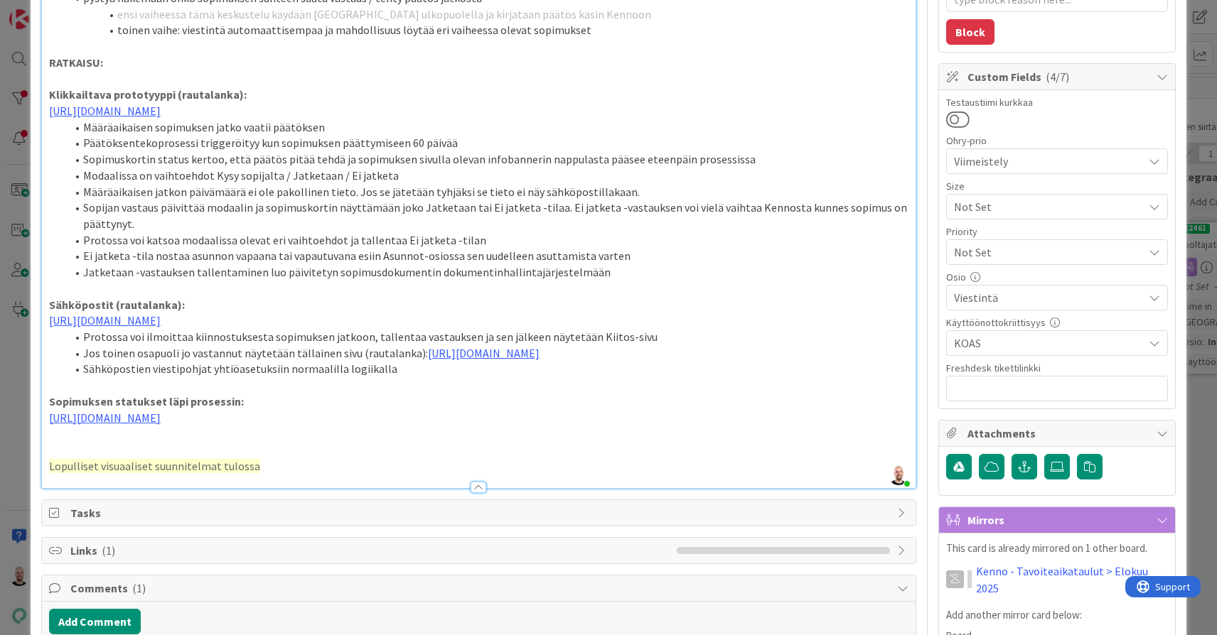
click at [650, 200] on li "Määräaikaisen jatkon päivämäärä ei ole pakollinen tieto. Jos se jätetään tyhjäk…" at bounding box center [487, 192] width 842 height 16
click at [738, 199] on li "Määräaikaisen jatkon päivämäärä ei ole pakollinen tieto. Jos se jätetään tyhjäk…" at bounding box center [487, 192] width 842 height 16
click at [658, 260] on li "Ei jatketa -tila nostaa asunnon vapaana tai vapautuvana esiin Asunnot-osiossa s…" at bounding box center [487, 256] width 842 height 16
click at [611, 279] on li "Jatketaan -vastauksen tallentaminen luo päivitetyn sopimusdokumentin dokumentin…" at bounding box center [487, 272] width 842 height 16
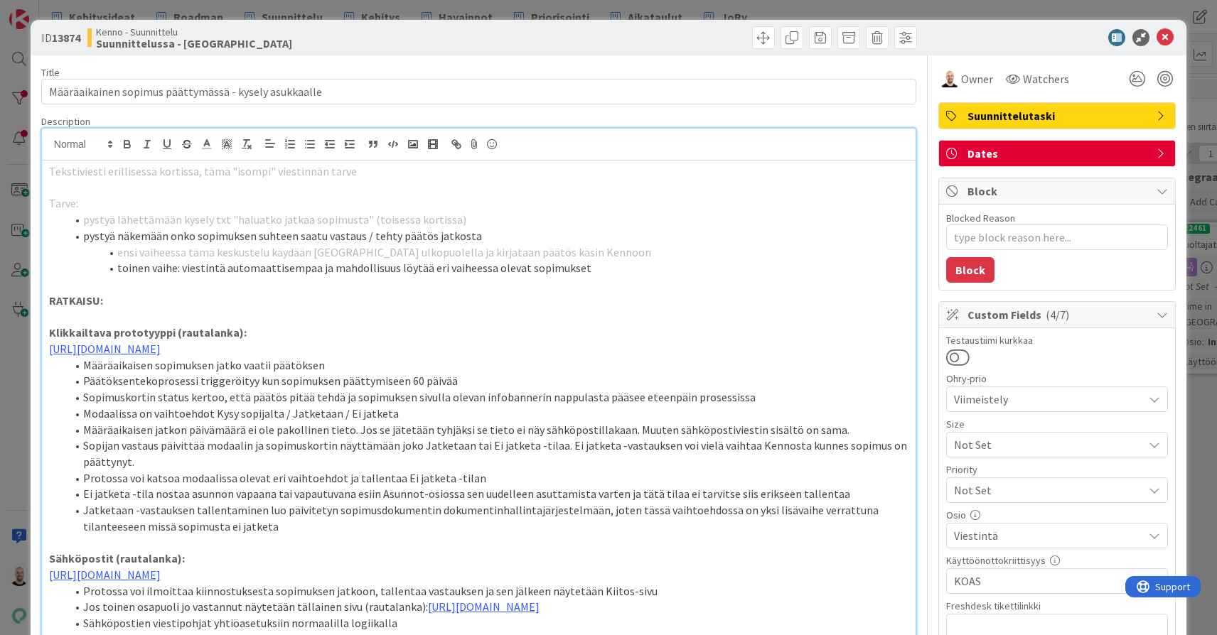
scroll to position [0, 0]
click at [612, 11] on div "ID 13874 Kenno - Suunnittelu Suunnittelussa - Rautalangat Title 53 / 128 Määräa…" at bounding box center [608, 317] width 1217 height 635
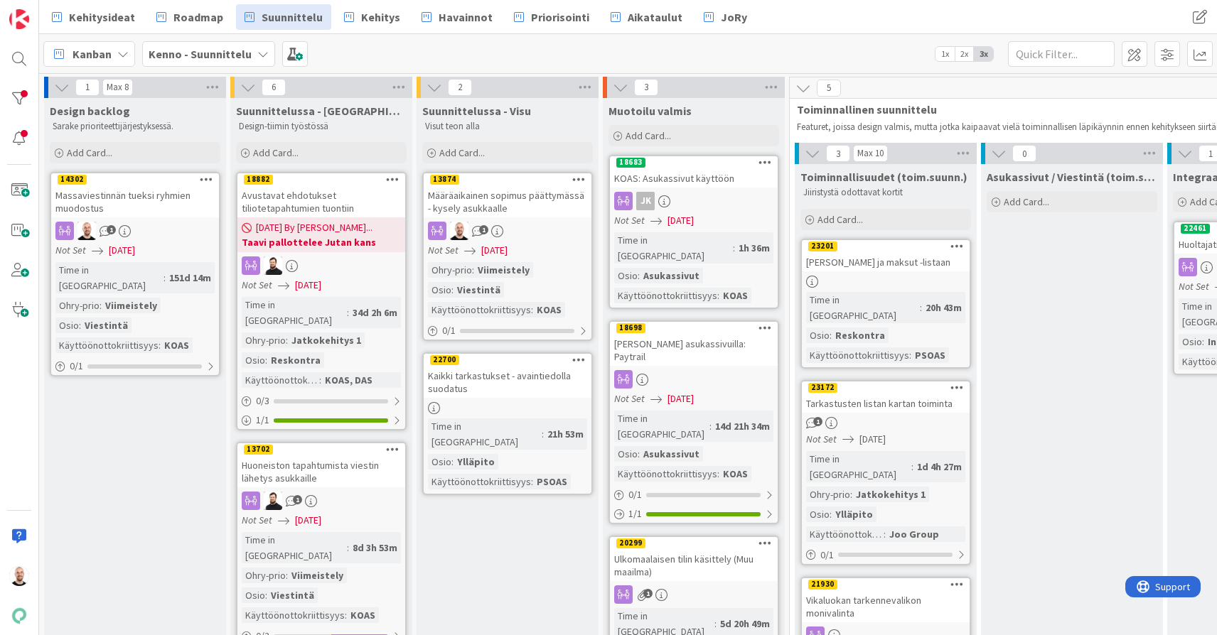
click at [490, 195] on div "Määräaikainen sopimus päättymässä - kysely asukkaalle" at bounding box center [508, 201] width 168 height 31
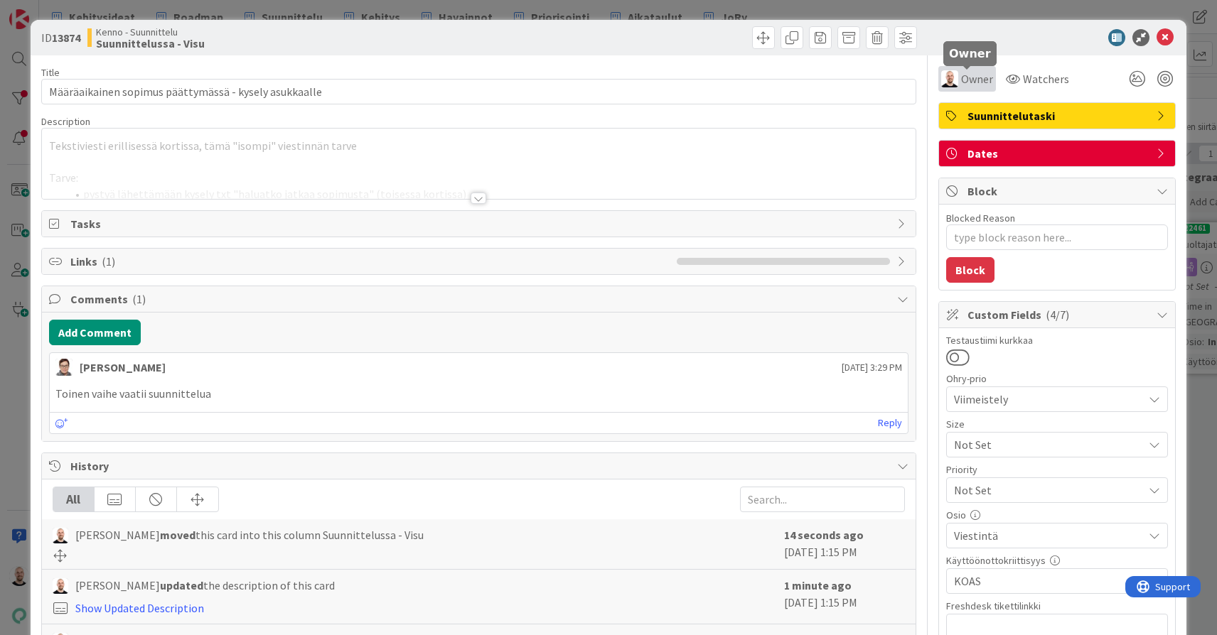
click at [980, 82] on span "Owner" at bounding box center [977, 78] width 32 height 17
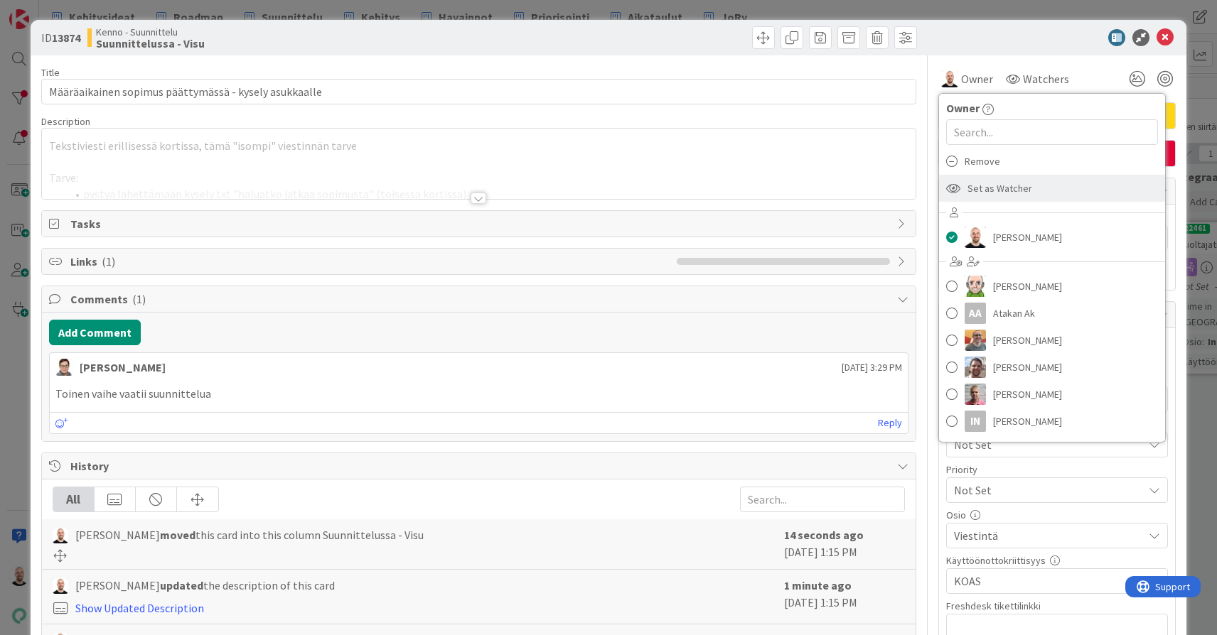
click at [1007, 190] on span "Set as Watcher" at bounding box center [999, 188] width 65 height 21
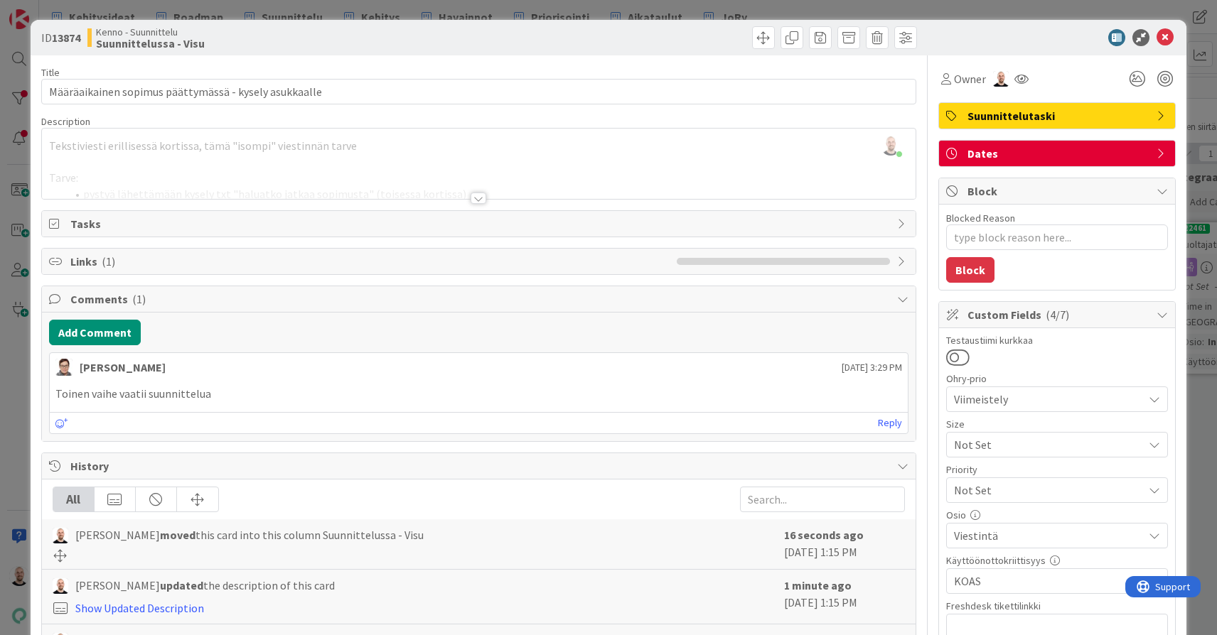
type textarea "x"
click at [968, 83] on span "Owner" at bounding box center [970, 78] width 32 height 17
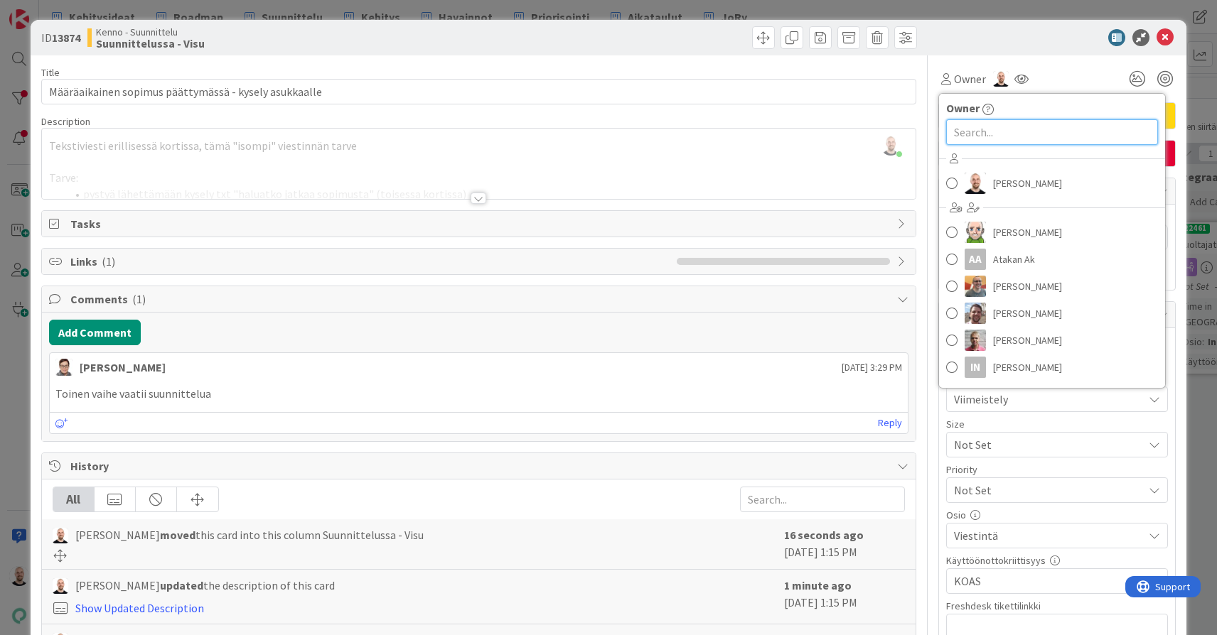
click at [964, 142] on input "text" at bounding box center [1052, 132] width 212 height 26
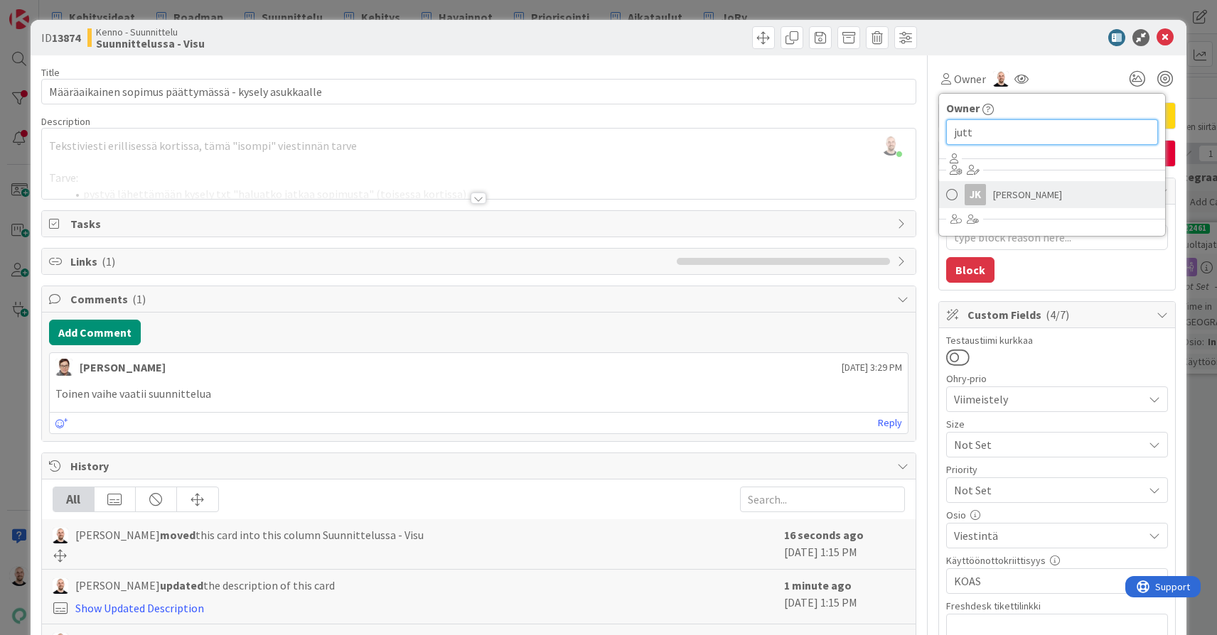
type input "jutt"
click at [1012, 198] on span "Jutta Kivilompolo" at bounding box center [1027, 194] width 69 height 21
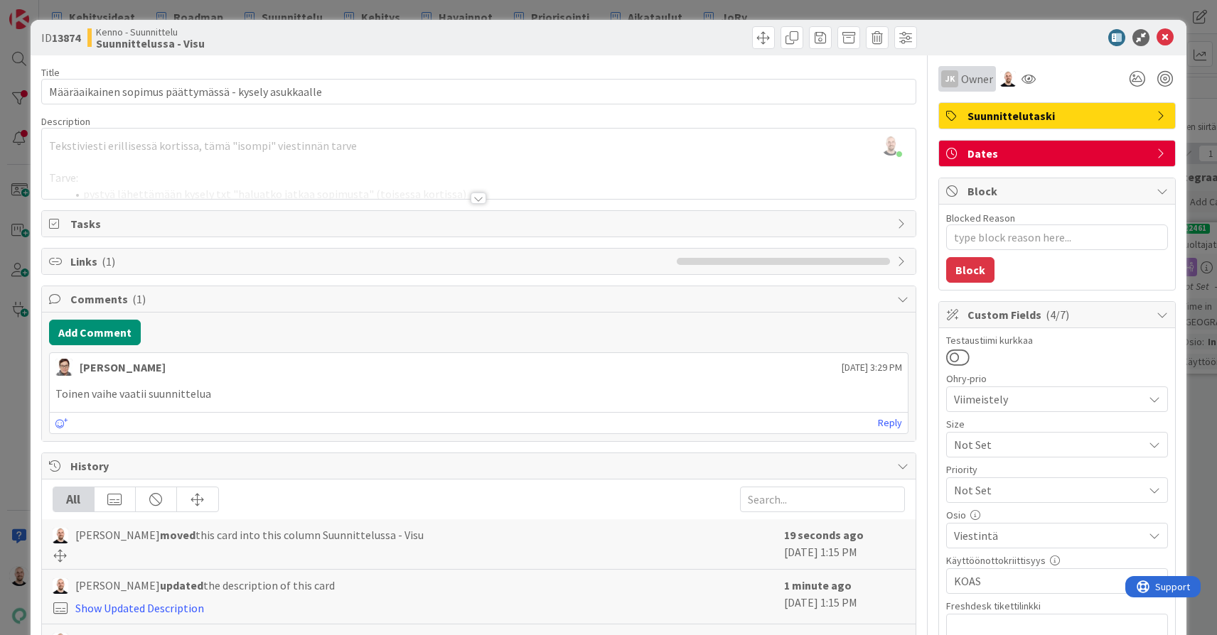
type textarea "x"
click at [935, 10] on div "ID 13874 Kenno - Suunnittelu Suunnittelussa - Visu Title 53 / 128 Määräaikainen…" at bounding box center [608, 317] width 1217 height 635
